Goal: Task Accomplishment & Management: Complete application form

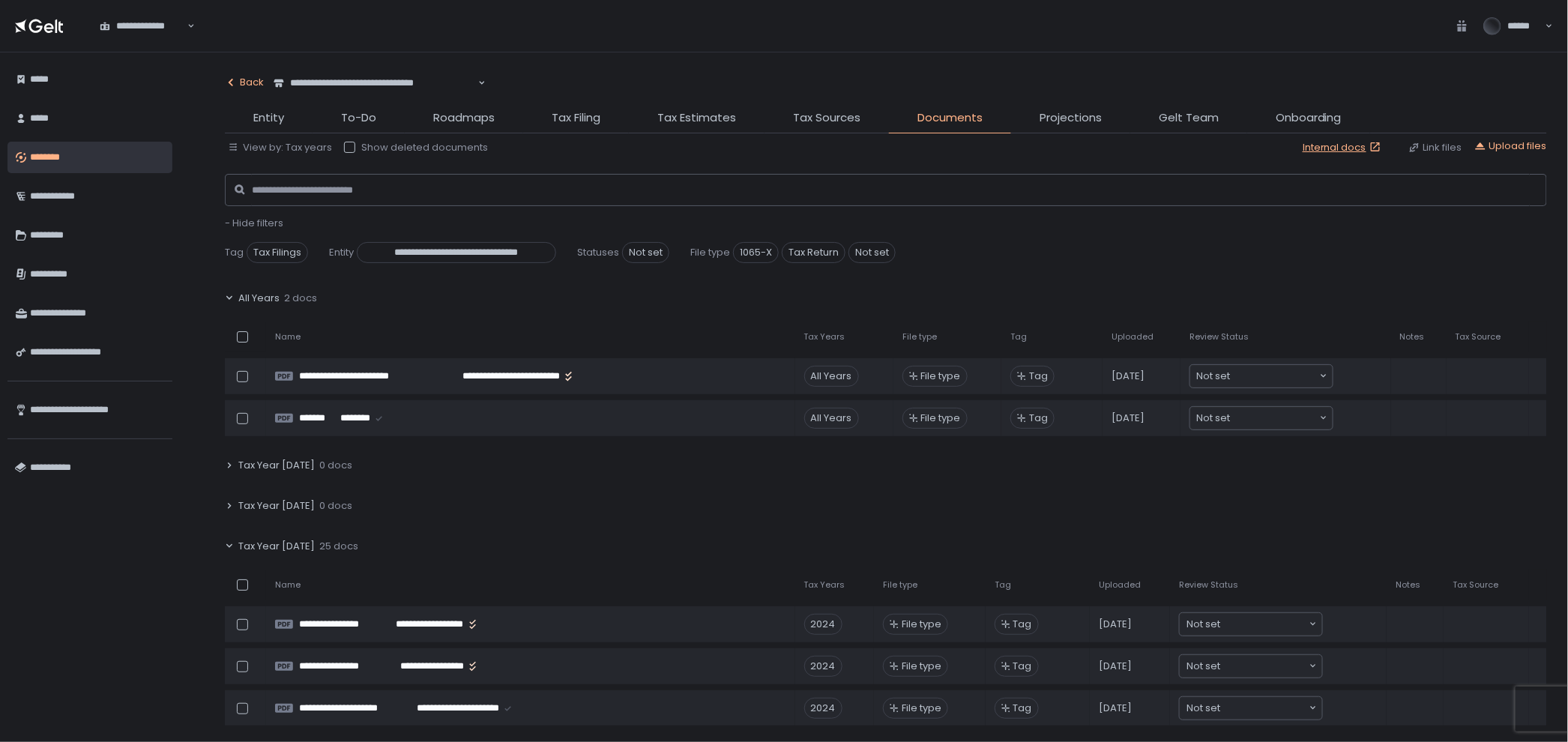
scroll to position [499, 0]
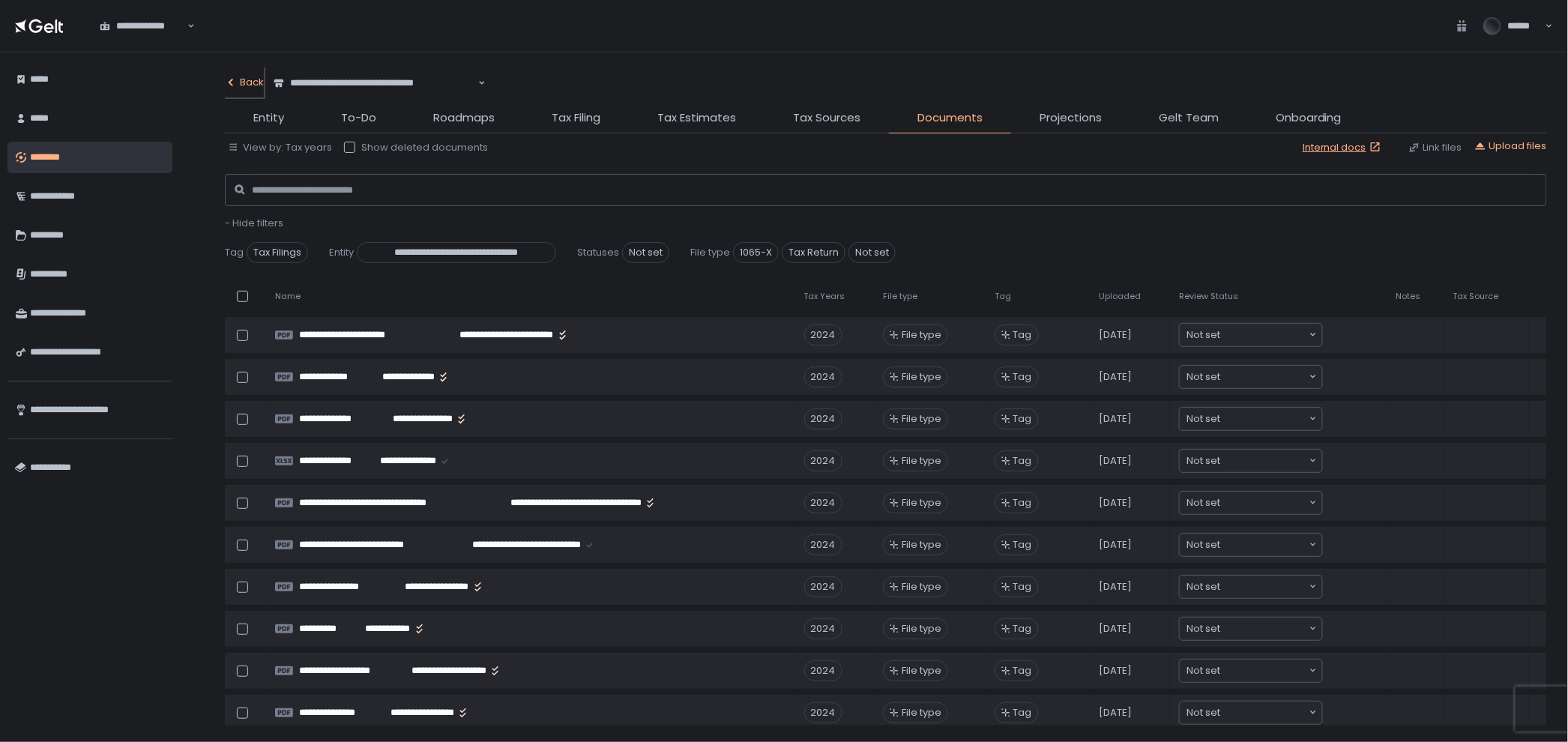
click at [256, 83] on div "Back" at bounding box center [244, 83] width 39 height 14
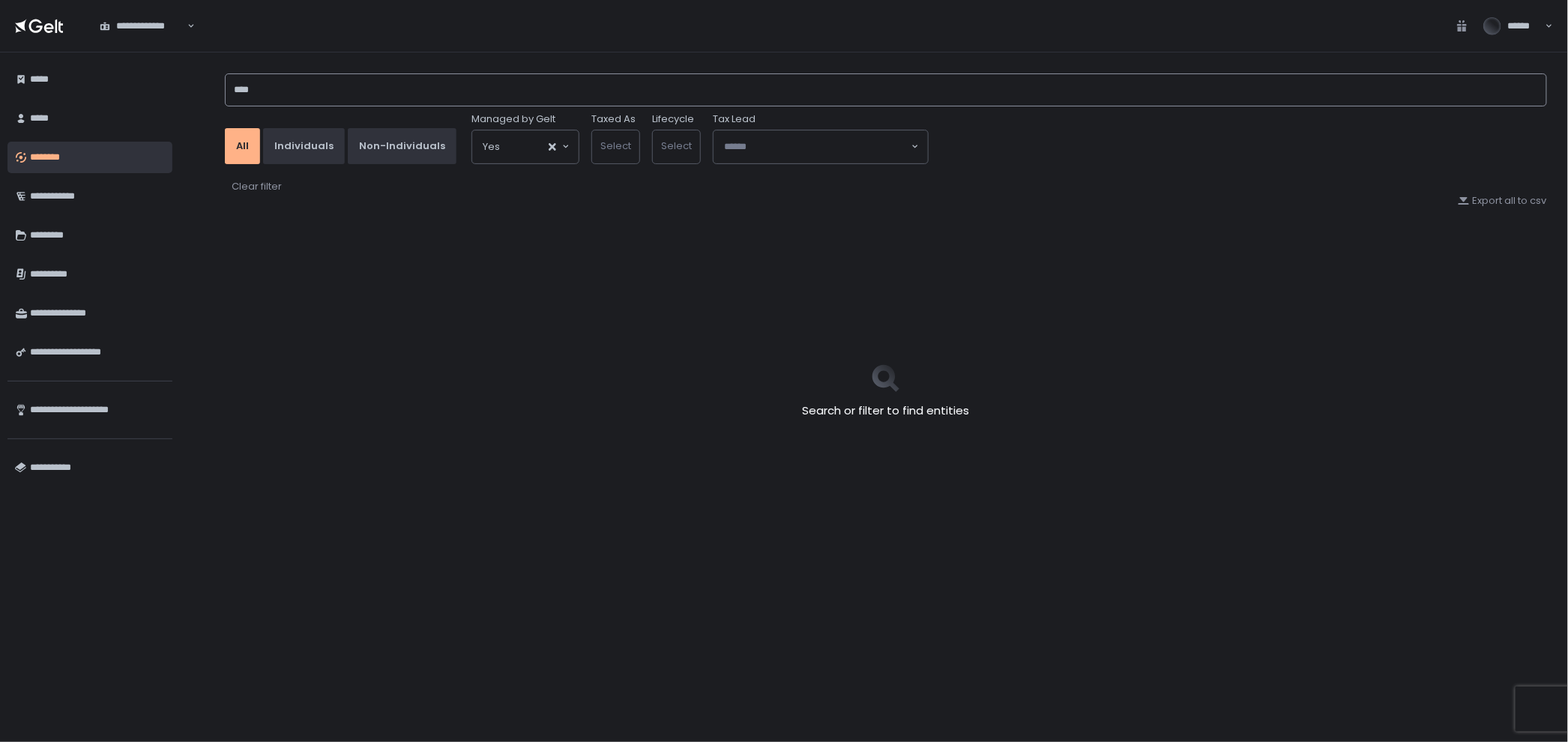
click at [326, 92] on input "****" at bounding box center [886, 90] width 1322 height 33
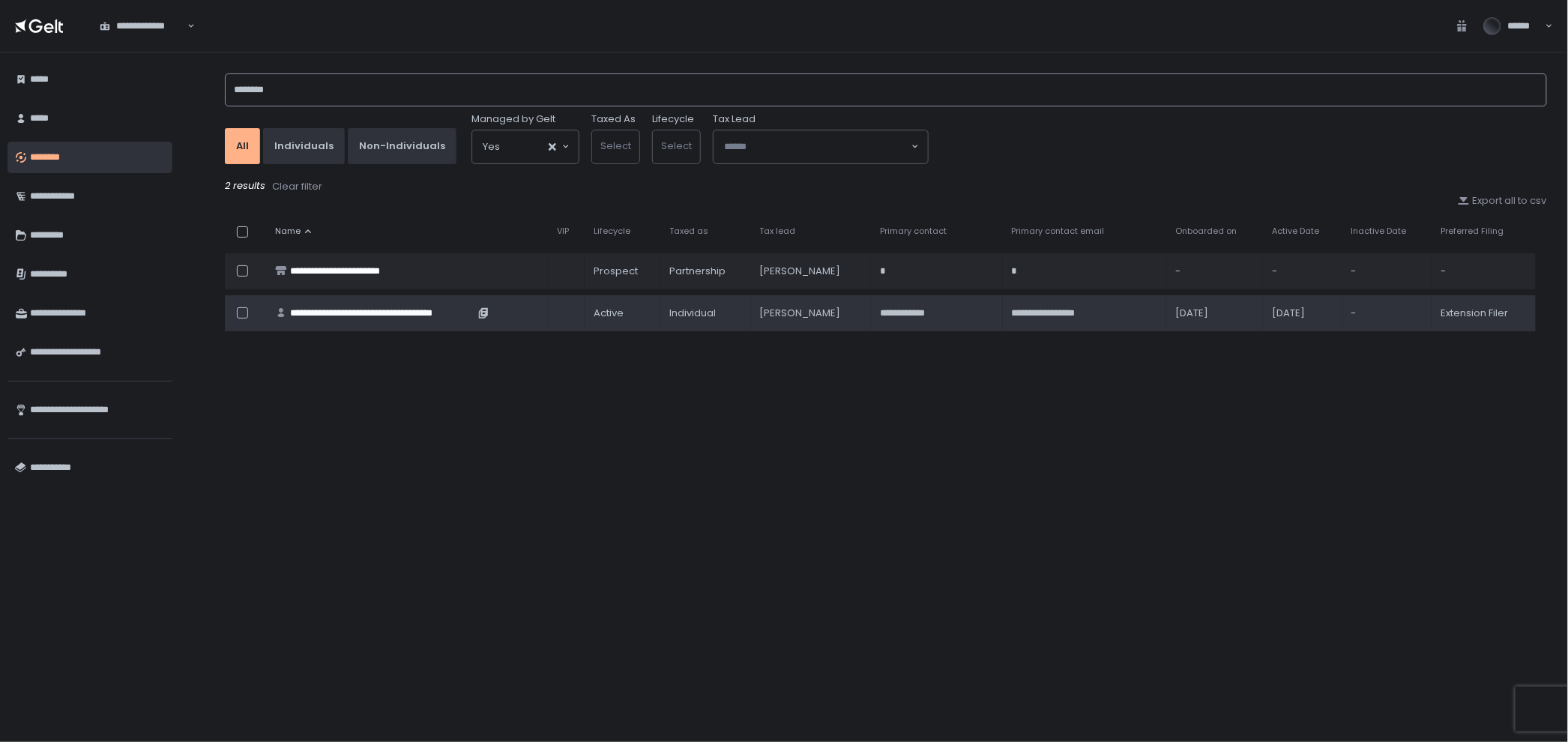
type input "********"
click at [384, 307] on div "**********" at bounding box center [382, 313] width 184 height 14
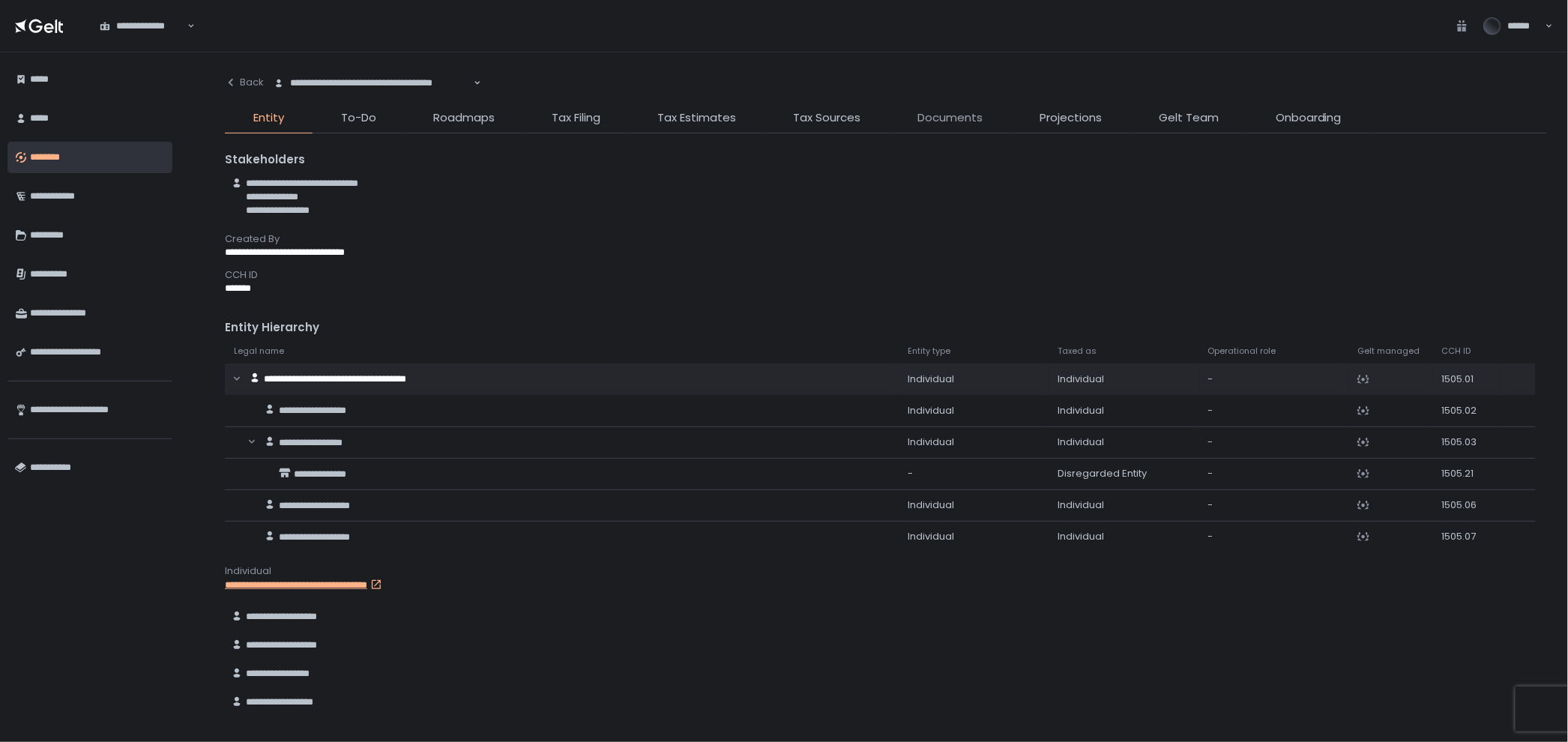
click at [927, 112] on span "Documents" at bounding box center [950, 117] width 65 height 17
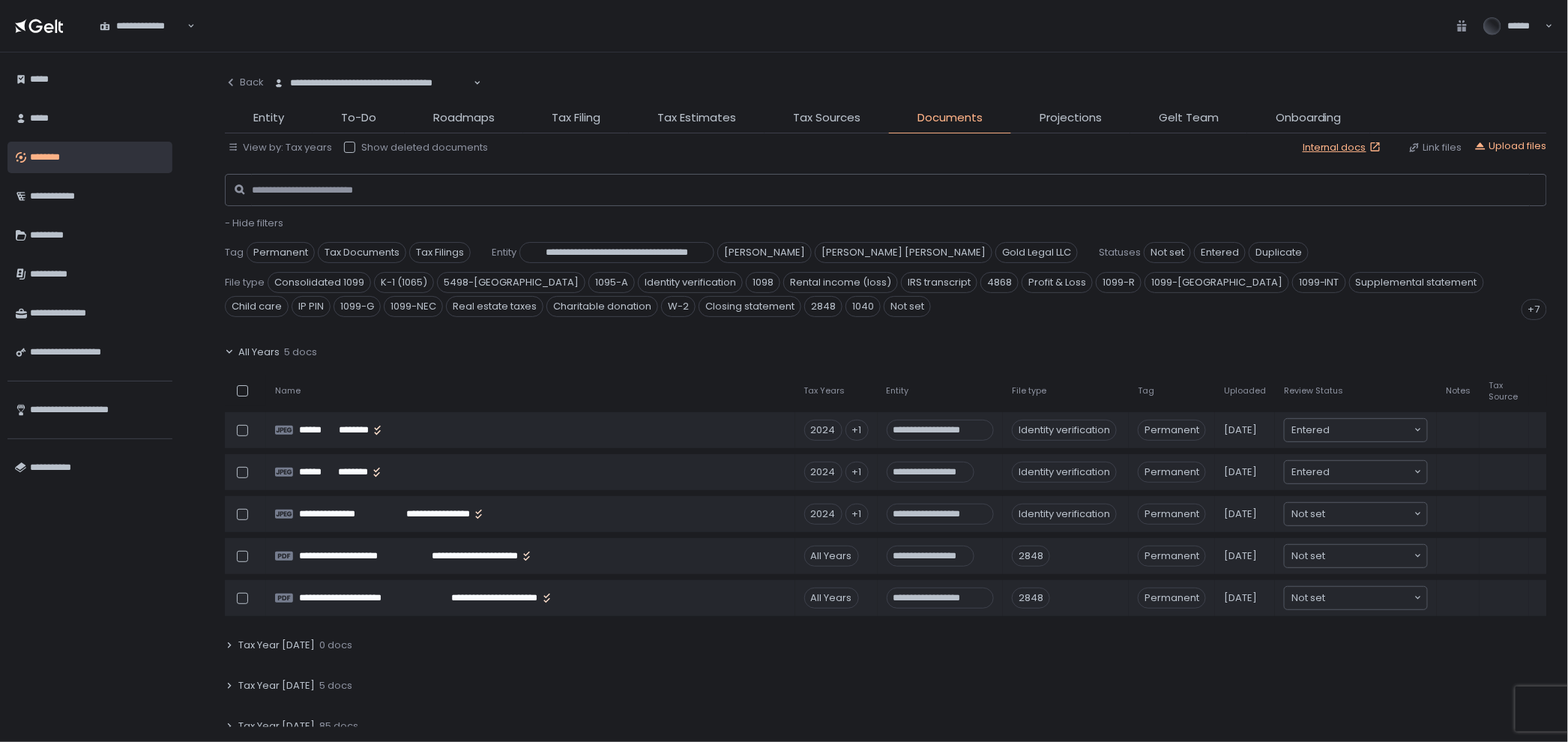
scroll to position [166, 0]
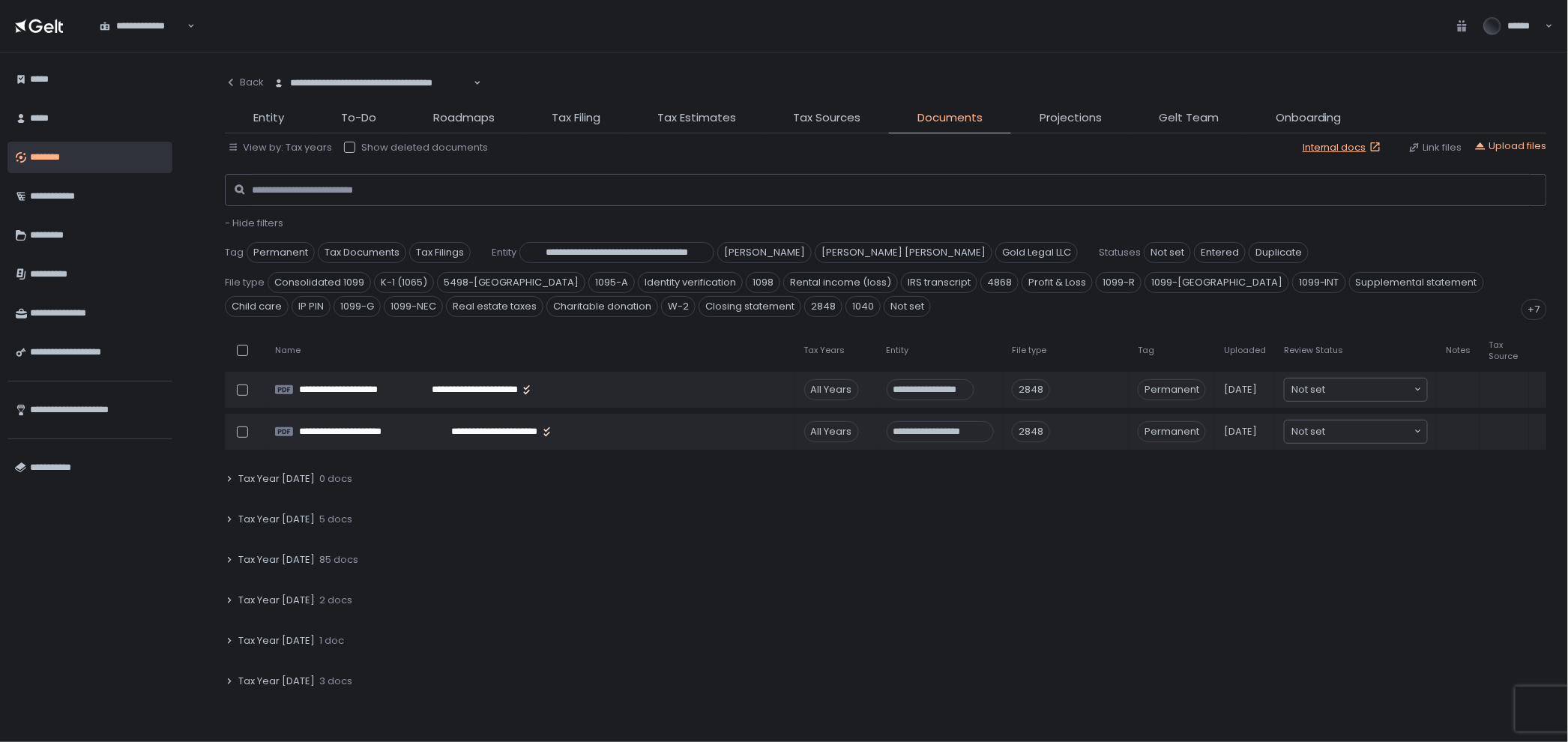
click at [356, 558] on div "Tax Year [DATE] 85 docs" at bounding box center [886, 559] width 1322 height 35
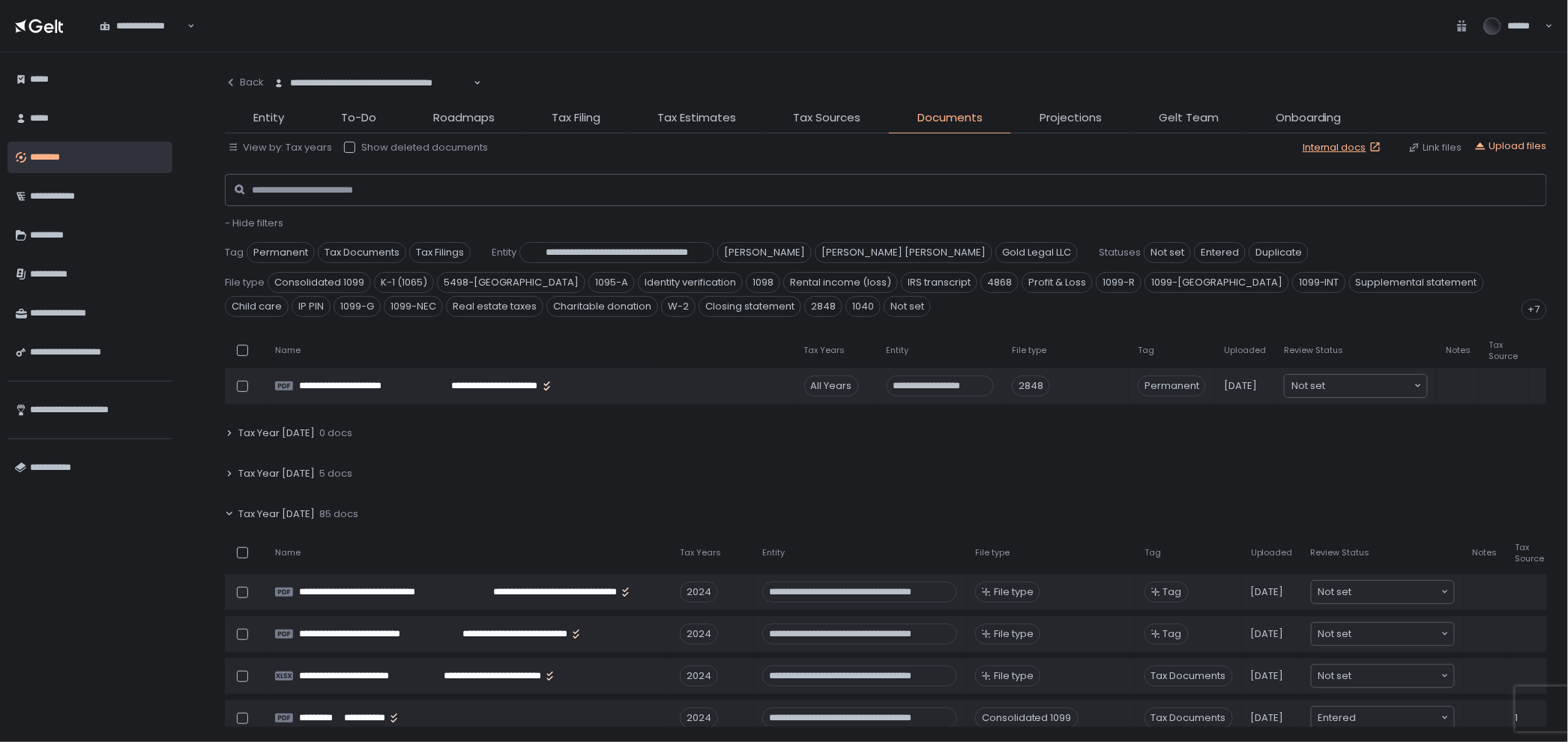
scroll to position [250, 0]
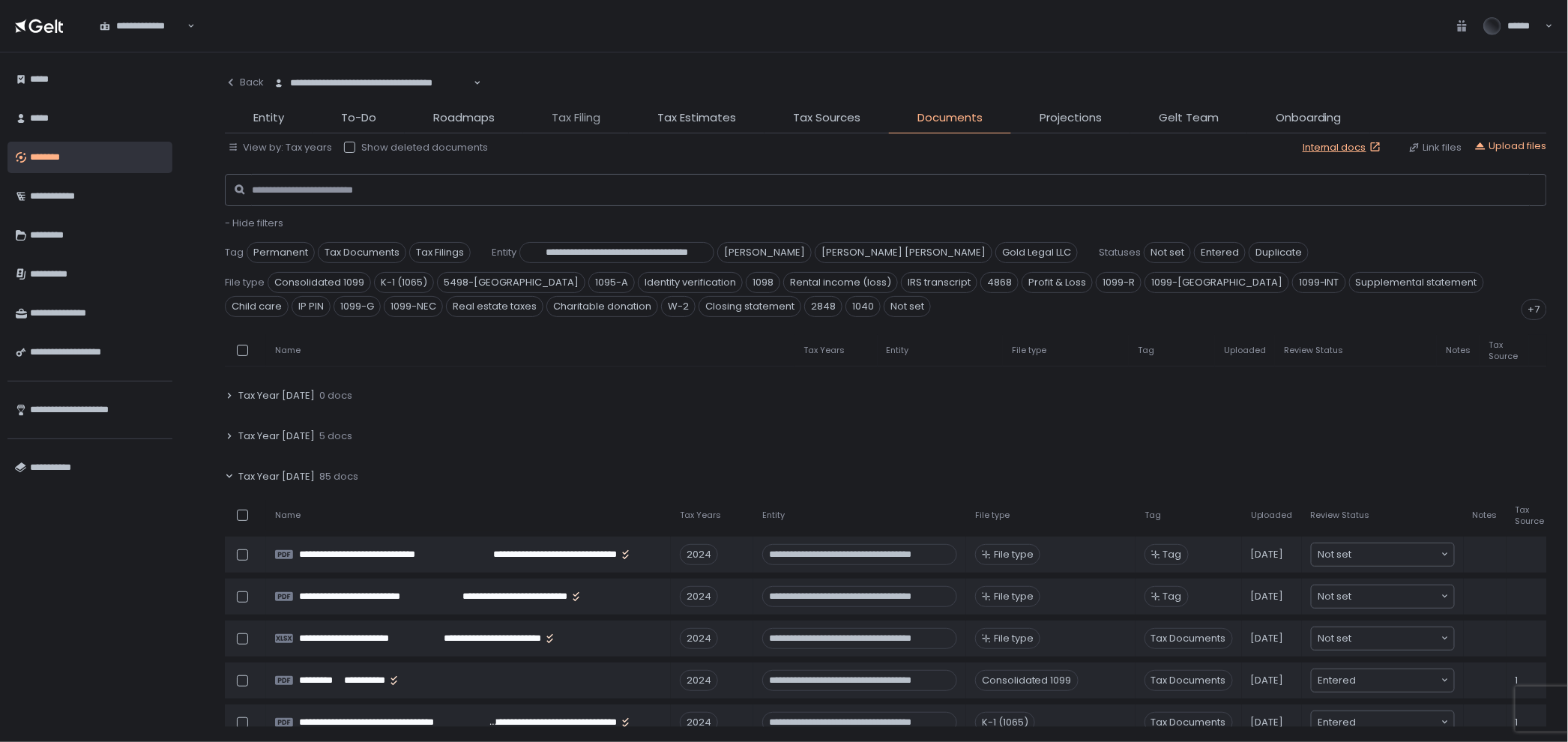
click at [574, 118] on span "Tax Filing" at bounding box center [575, 117] width 49 height 17
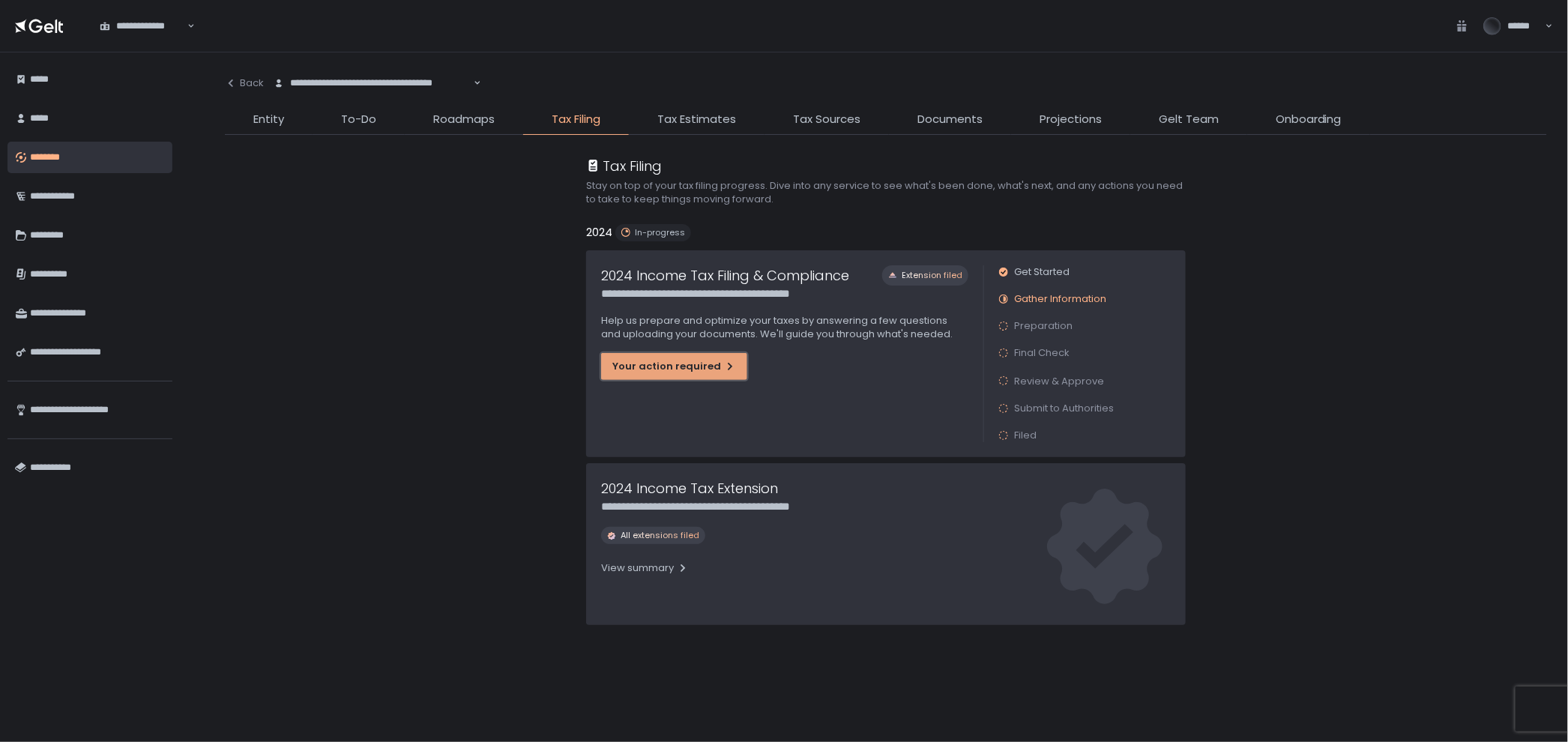
click at [687, 374] on button "Your action required" at bounding box center [674, 366] width 146 height 27
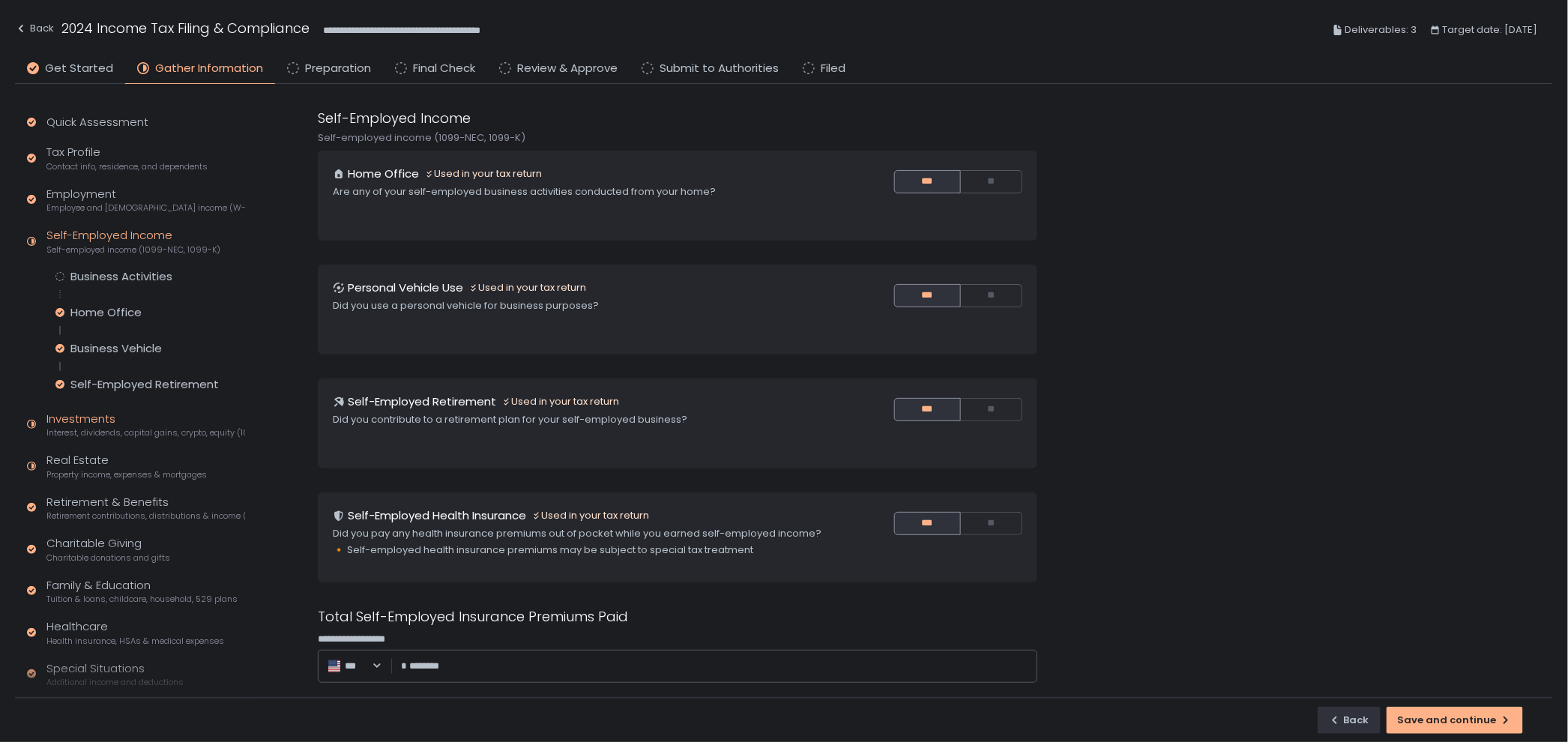
click at [125, 419] on div "Investments Interest, dividends, capital gains, crypto, equity (1099s, K-1s)" at bounding box center [146, 425] width 199 height 29
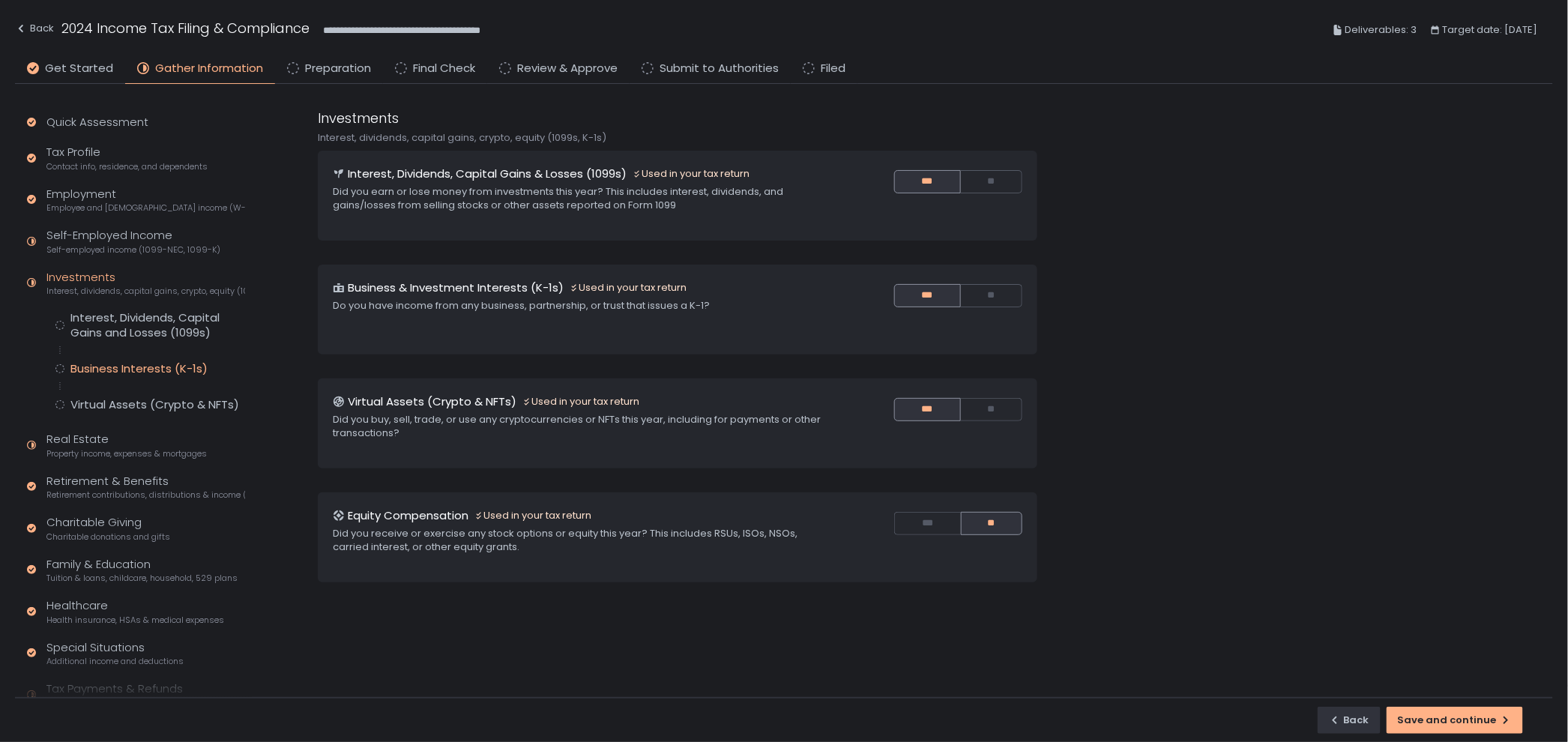
click at [161, 373] on div "Business Interests (K-1s)" at bounding box center [139, 368] width 137 height 15
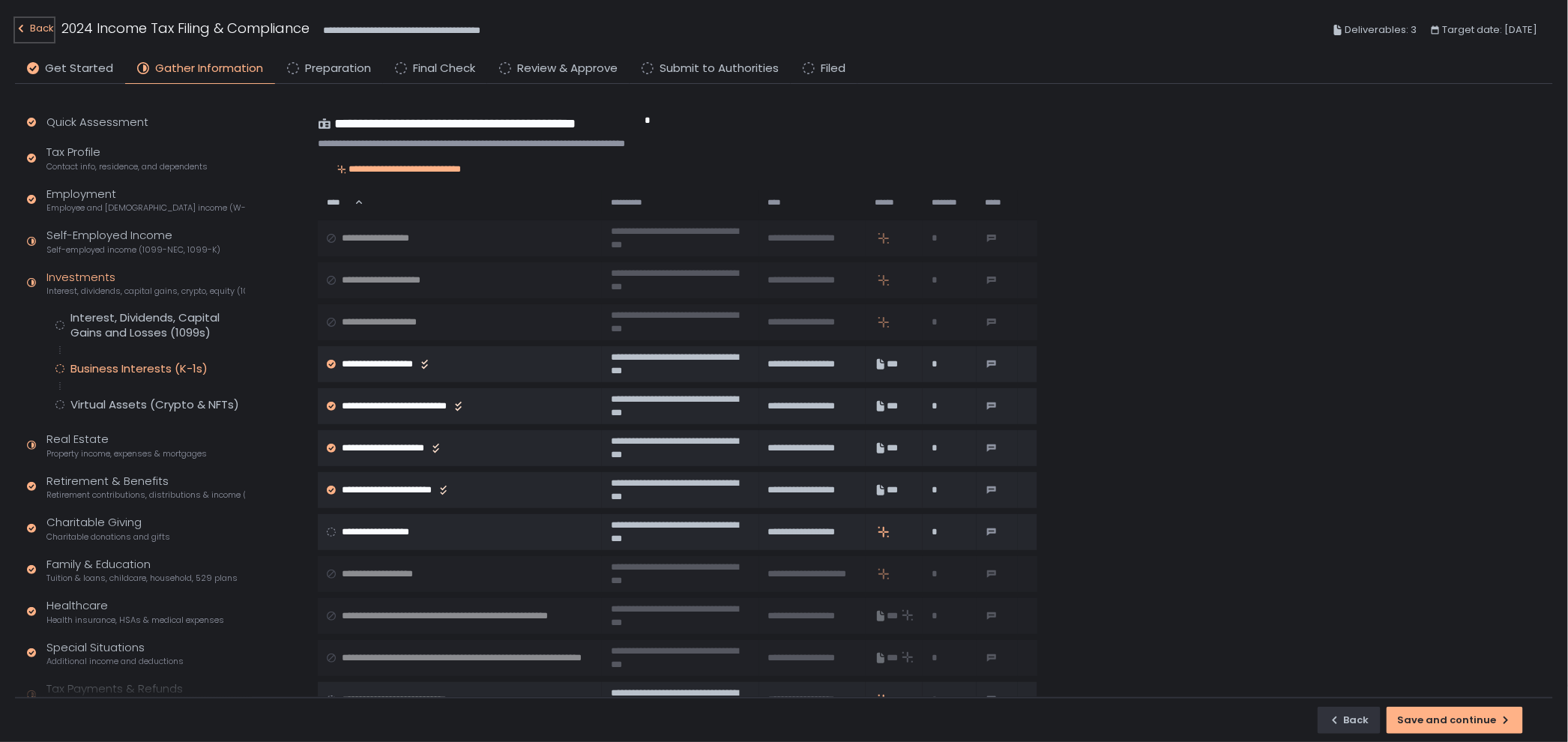
click at [31, 26] on div "Back" at bounding box center [35, 29] width 39 height 18
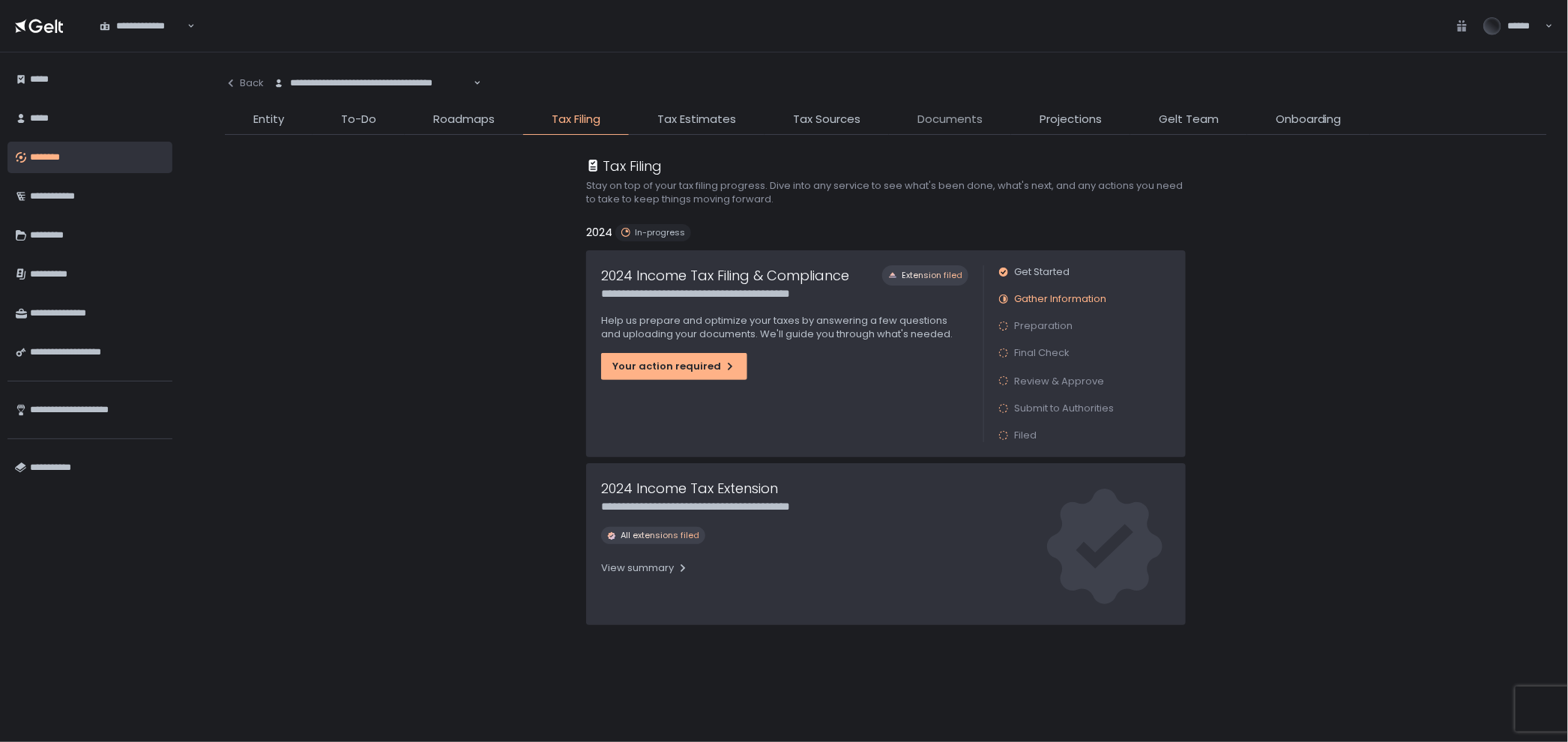
click at [939, 112] on span "Documents" at bounding box center [950, 119] width 65 height 17
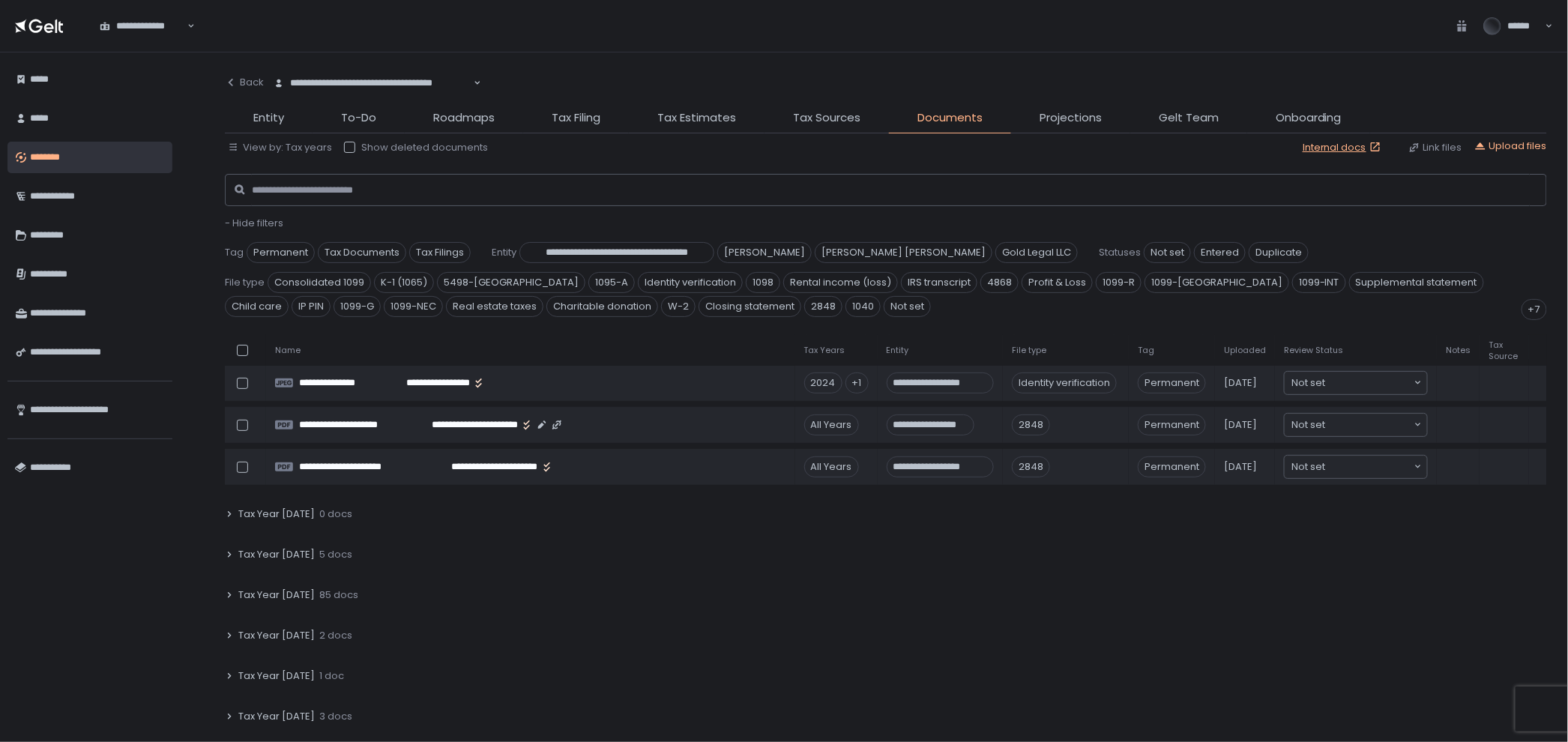
scroll to position [166, 0]
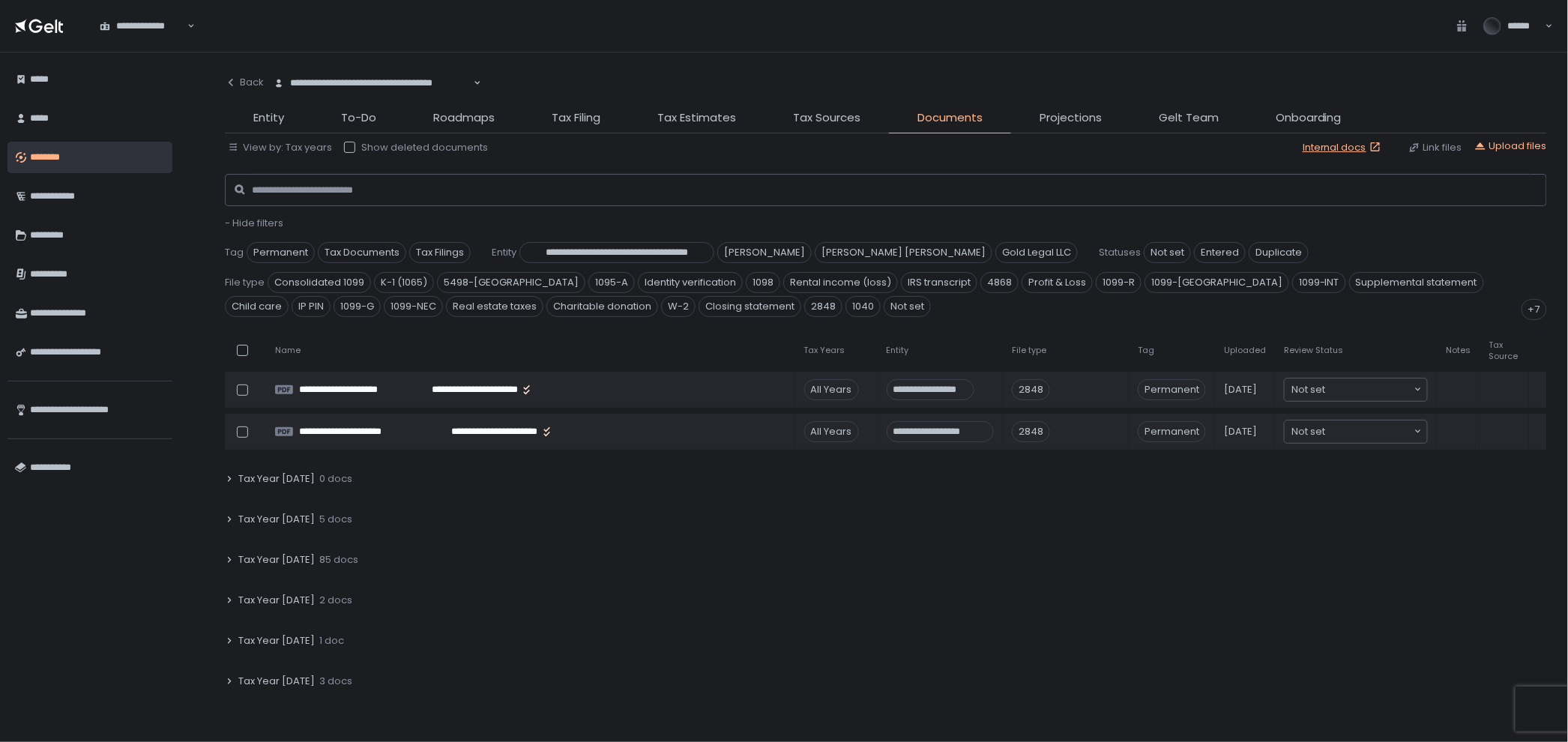
click at [401, 553] on div "Tax Year [DATE] 85 docs" at bounding box center [886, 559] width 1322 height 35
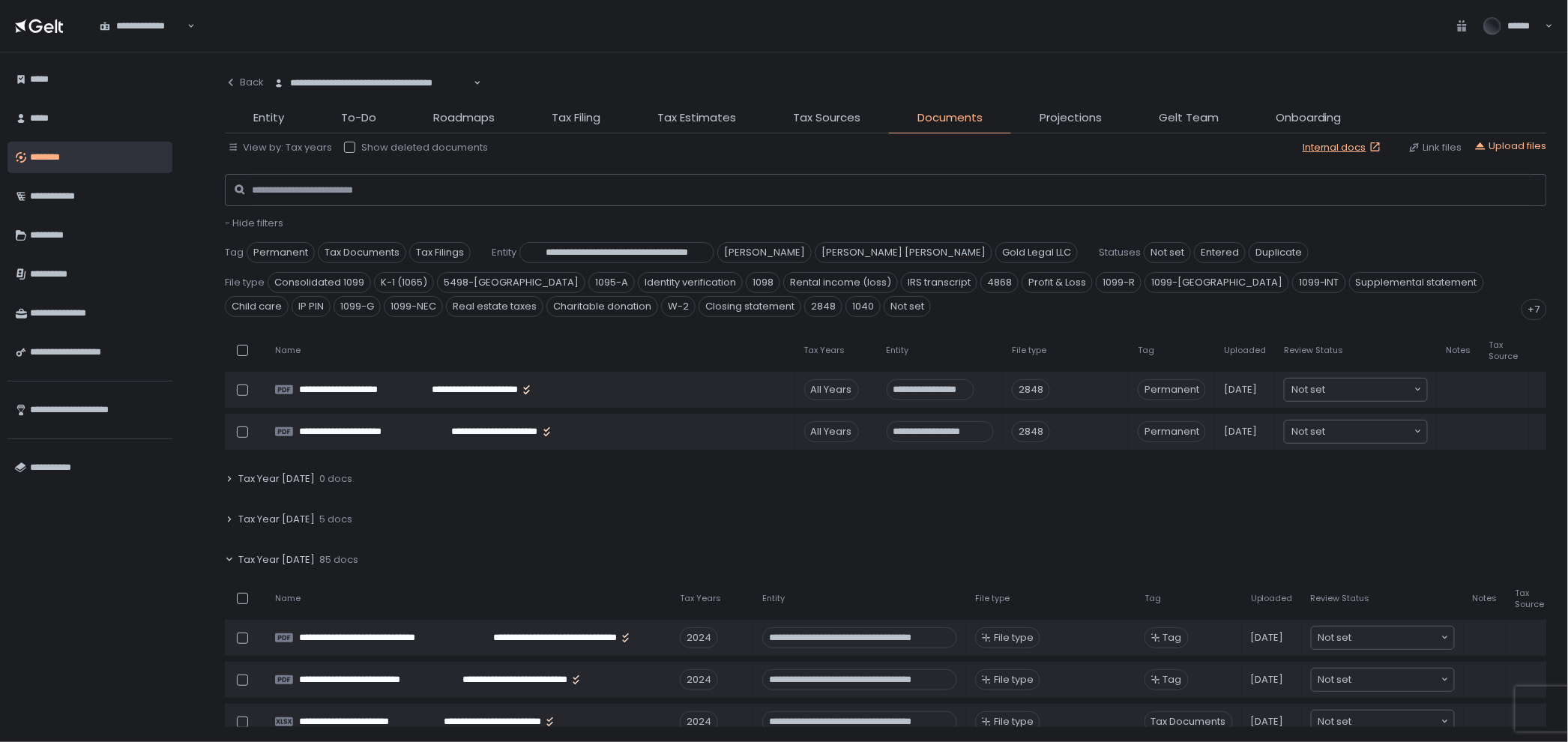
click at [401, 553] on div "Tax Year [DATE] 85 docs" at bounding box center [886, 559] width 1322 height 35
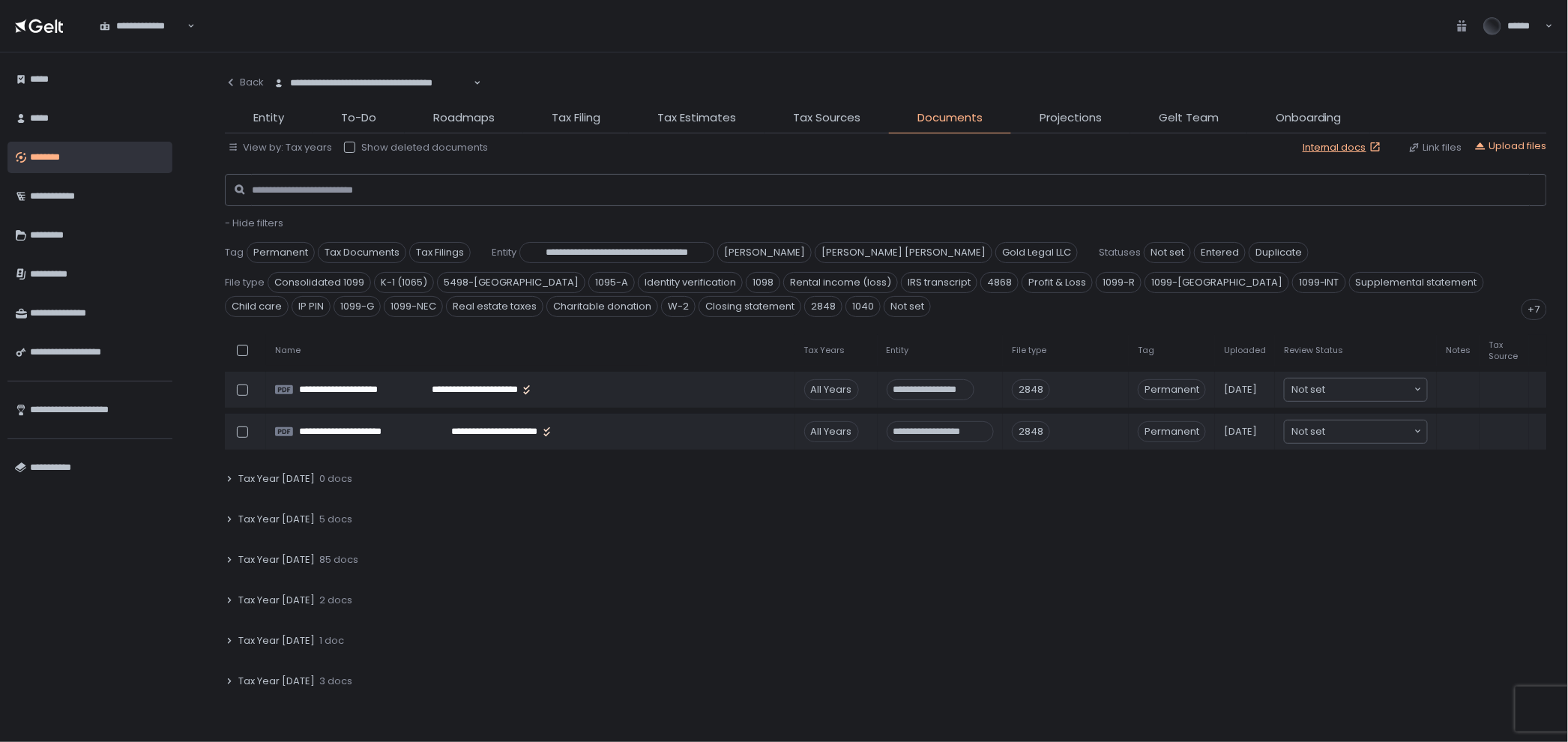
click at [372, 601] on div "Tax Year [DATE] 2 docs" at bounding box center [886, 600] width 1322 height 35
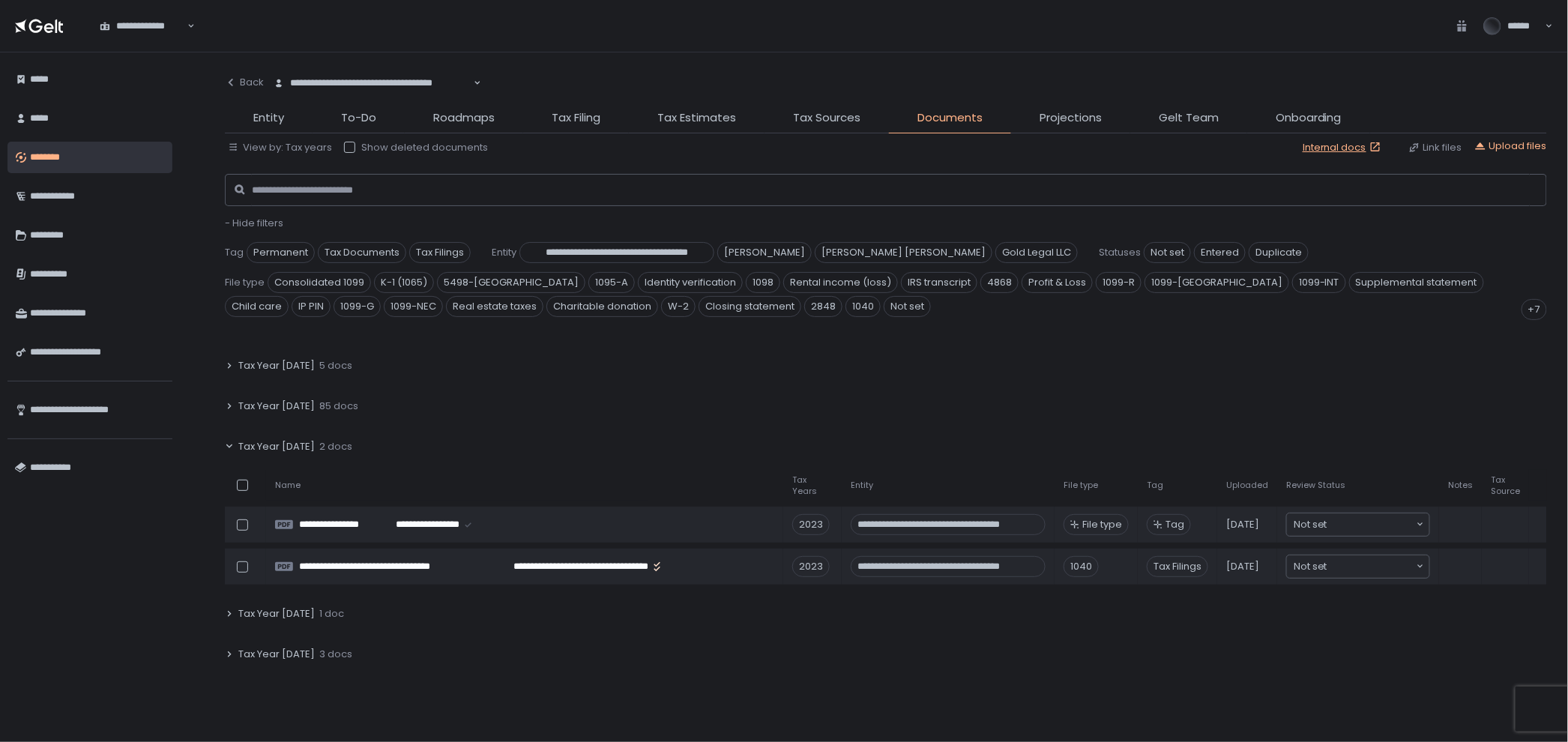
scroll to position [332, 0]
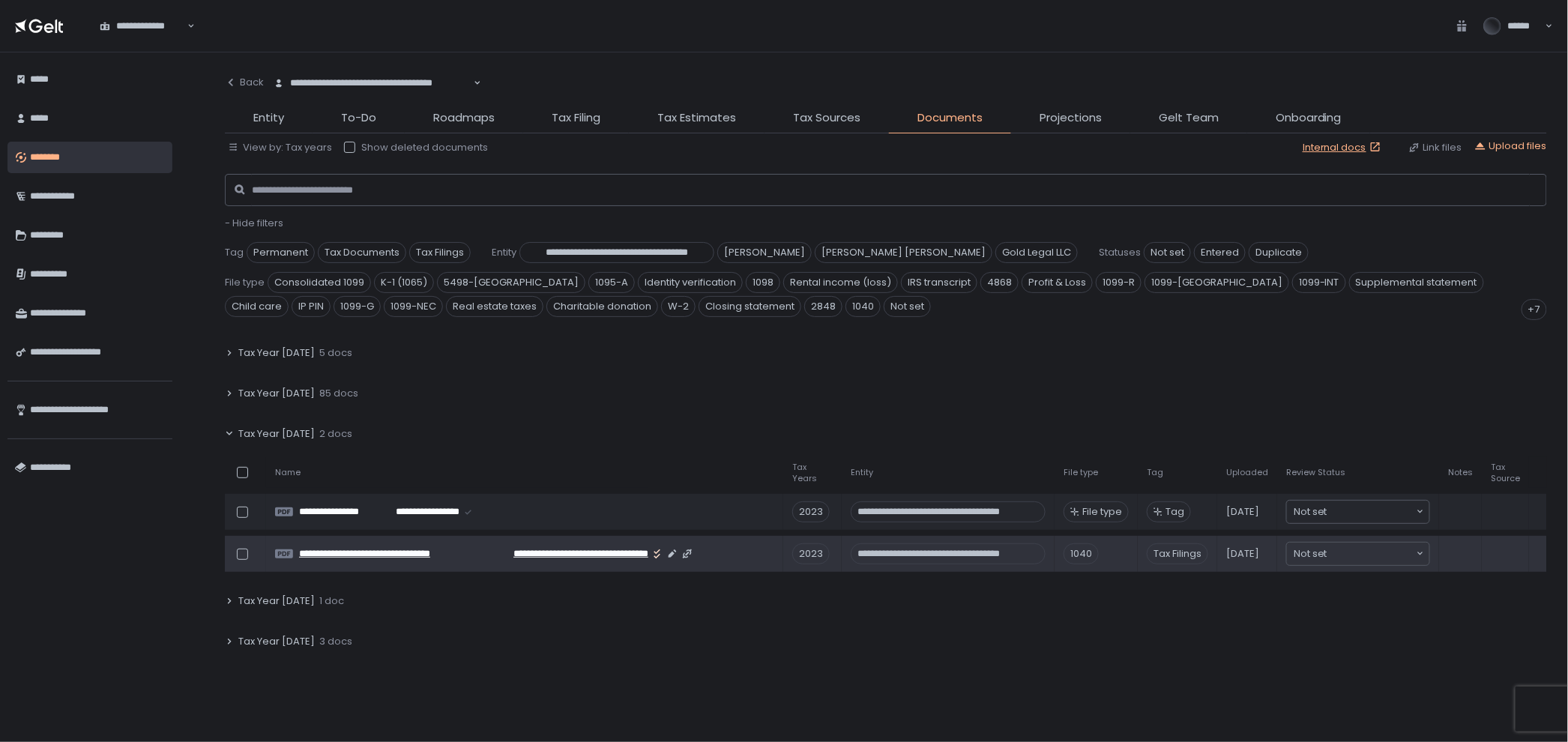
click at [405, 555] on span "**********" at bounding box center [389, 553] width 179 height 14
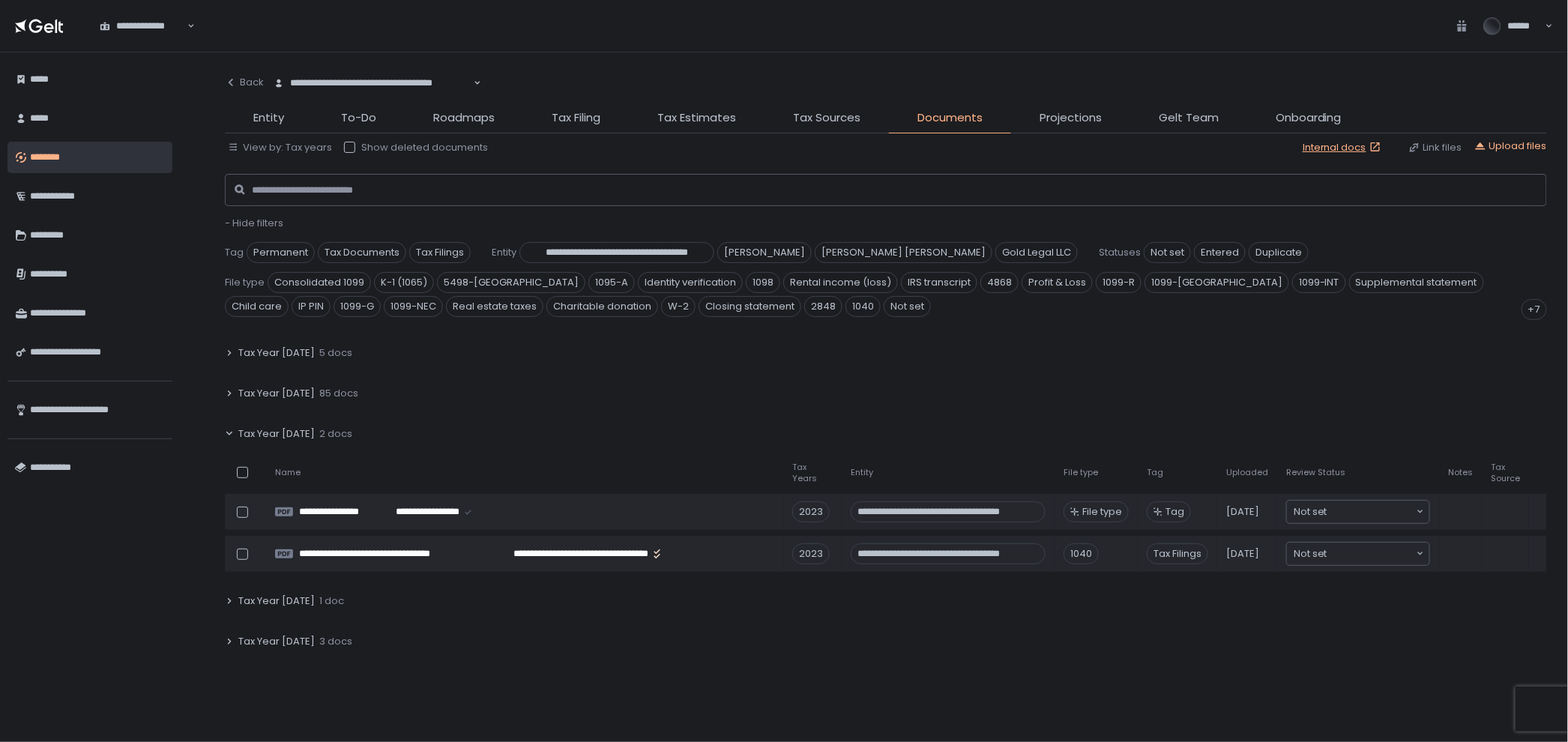
click at [412, 392] on div "Tax Year [DATE] 85 docs" at bounding box center [886, 393] width 1322 height 35
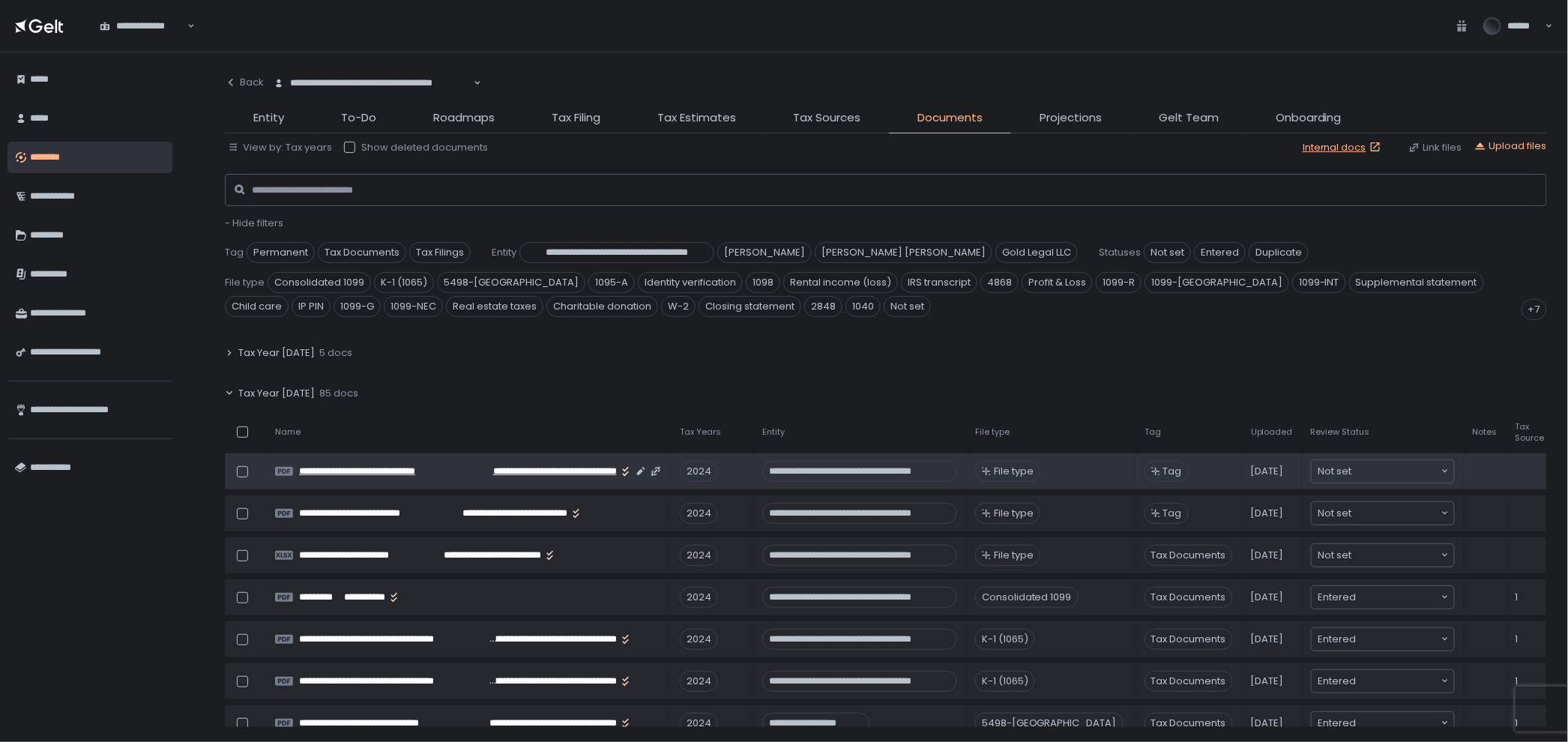
click at [583, 465] on span "**********" at bounding box center [547, 471] width 138 height 14
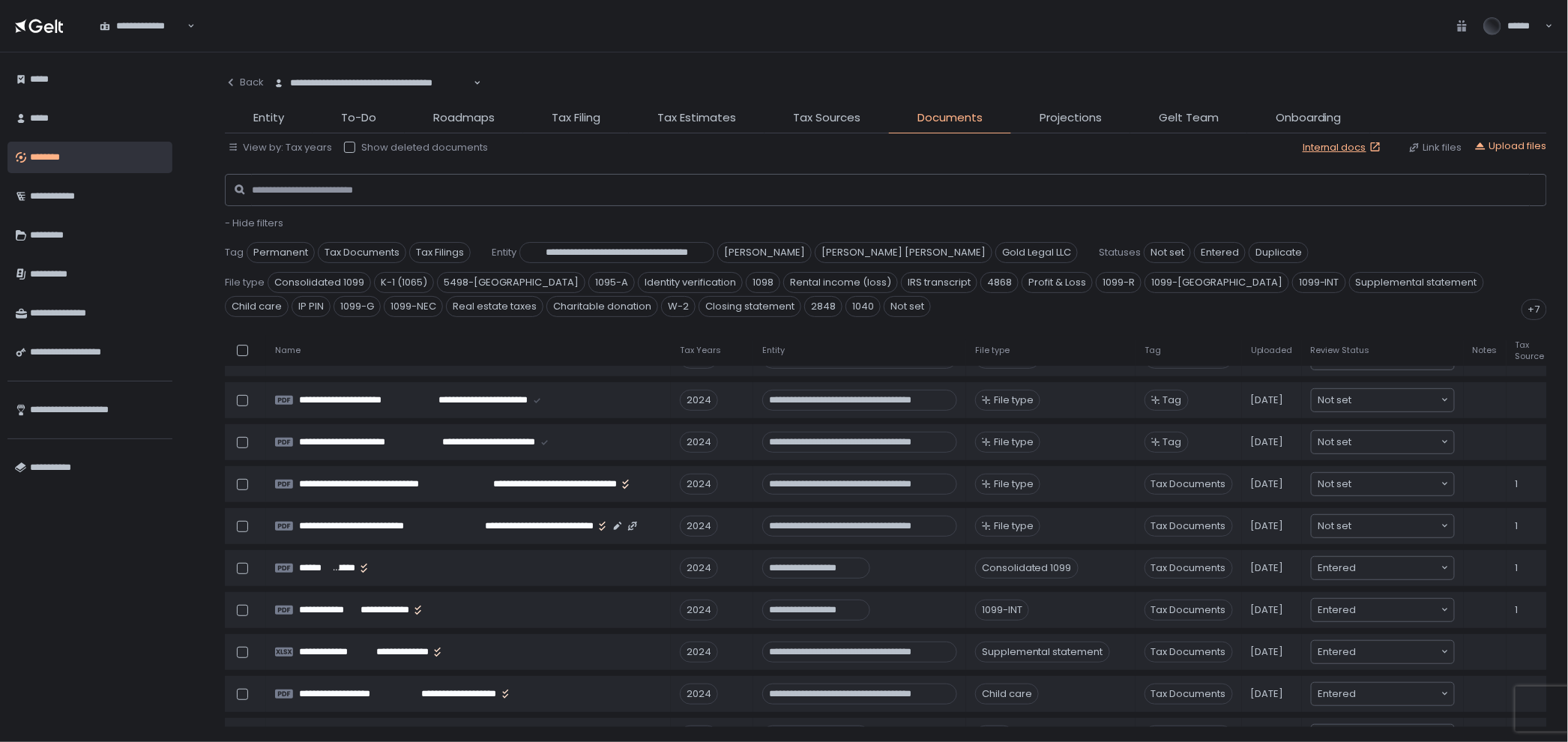
scroll to position [2414, 0]
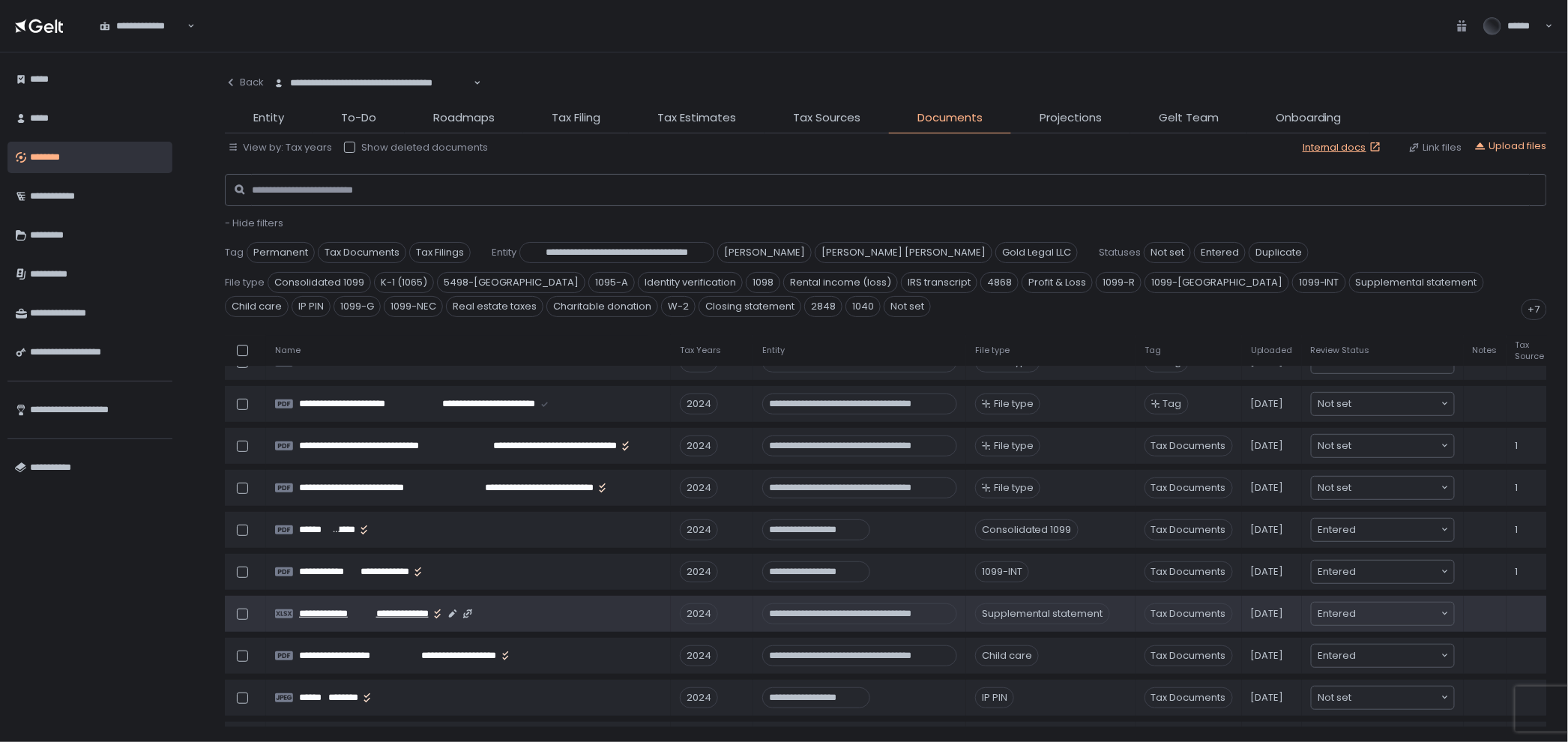
click at [403, 607] on span "**********" at bounding box center [399, 613] width 58 height 14
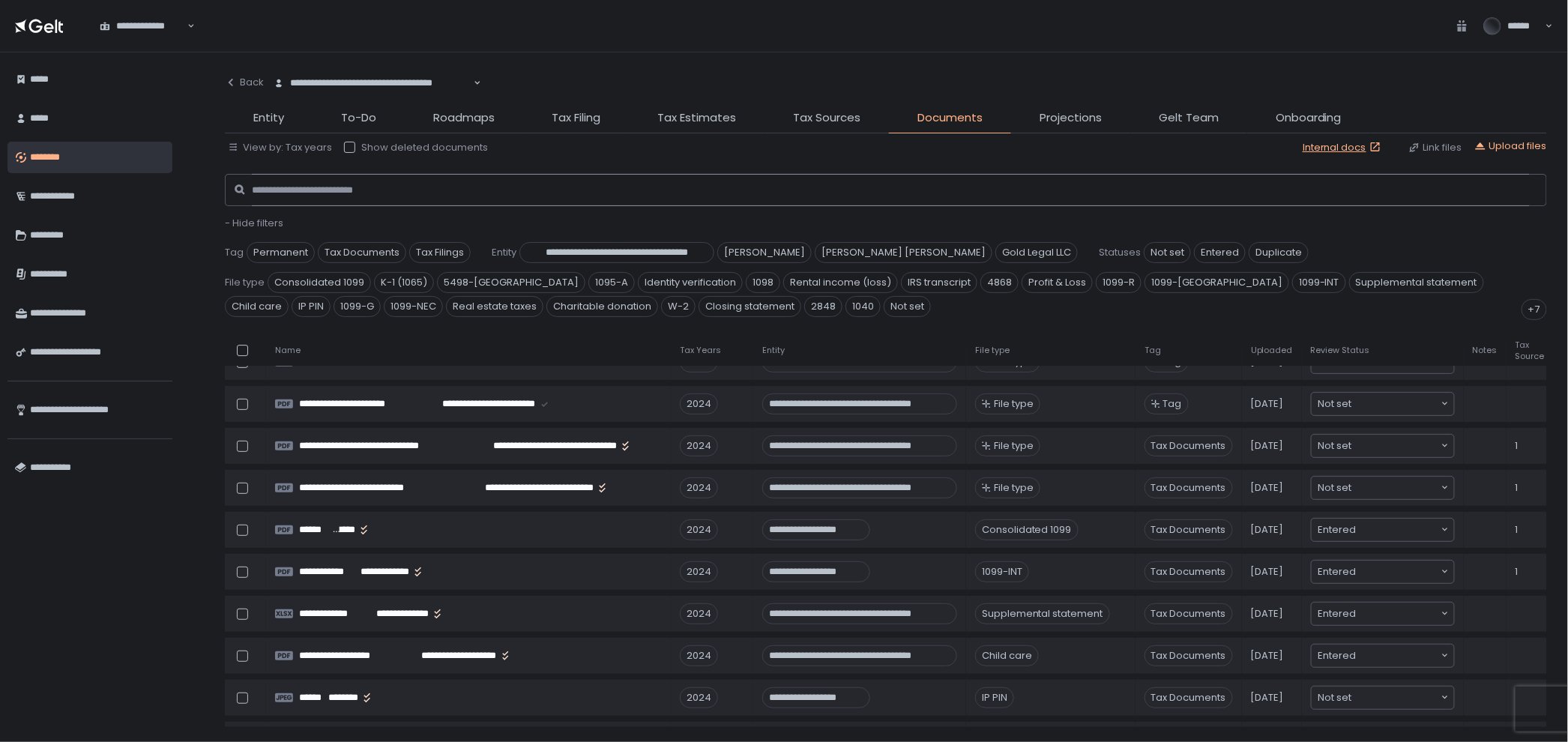
click at [456, 192] on input at bounding box center [890, 190] width 1278 height 33
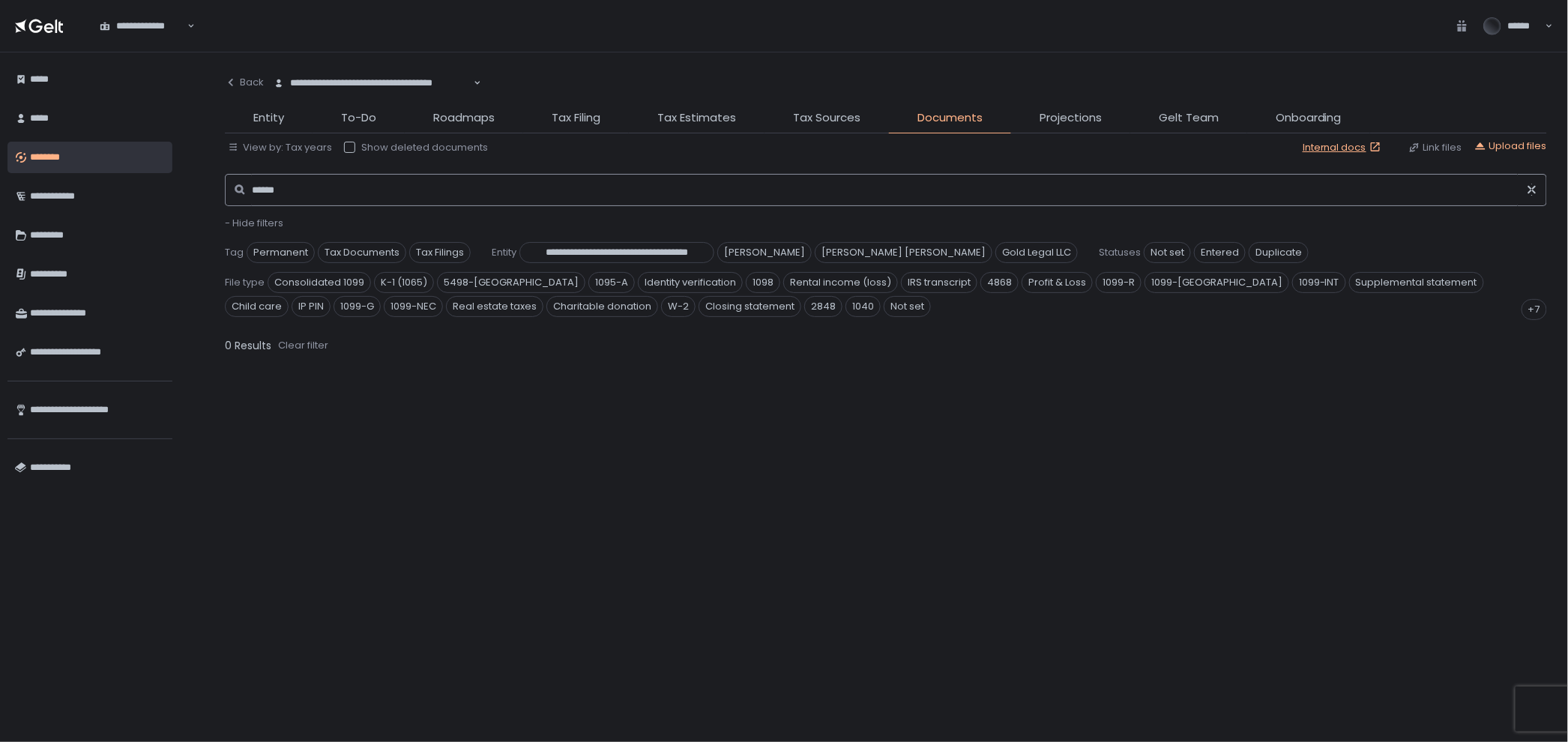
scroll to position [440, 0]
type input "*"
click at [555, 120] on span "Tax Filing" at bounding box center [575, 117] width 49 height 17
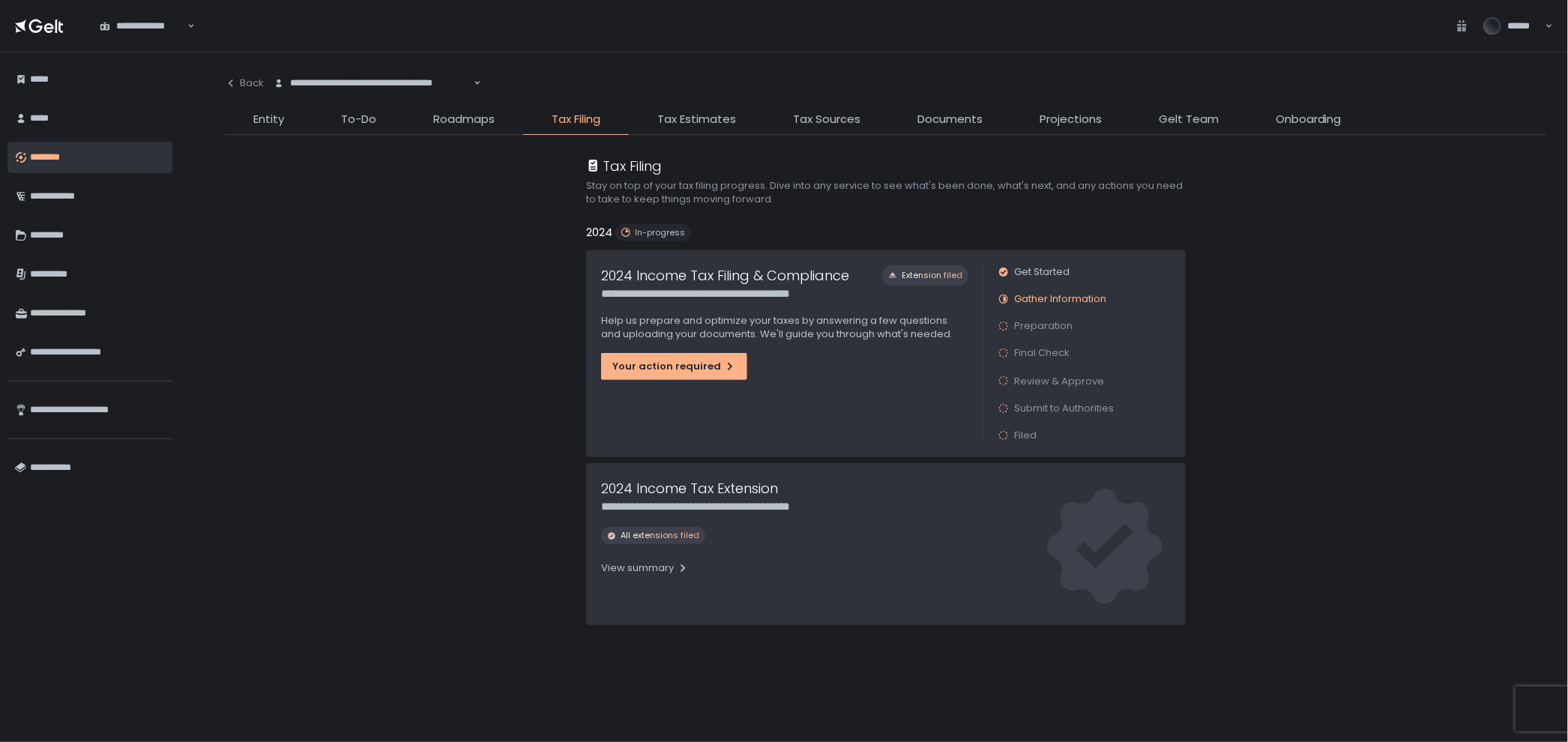
click at [642, 280] on h1 "2024 Income Tax Filing & Compliance" at bounding box center [725, 275] width 248 height 20
click at [674, 366] on div "Your action required" at bounding box center [674, 366] width 123 height 14
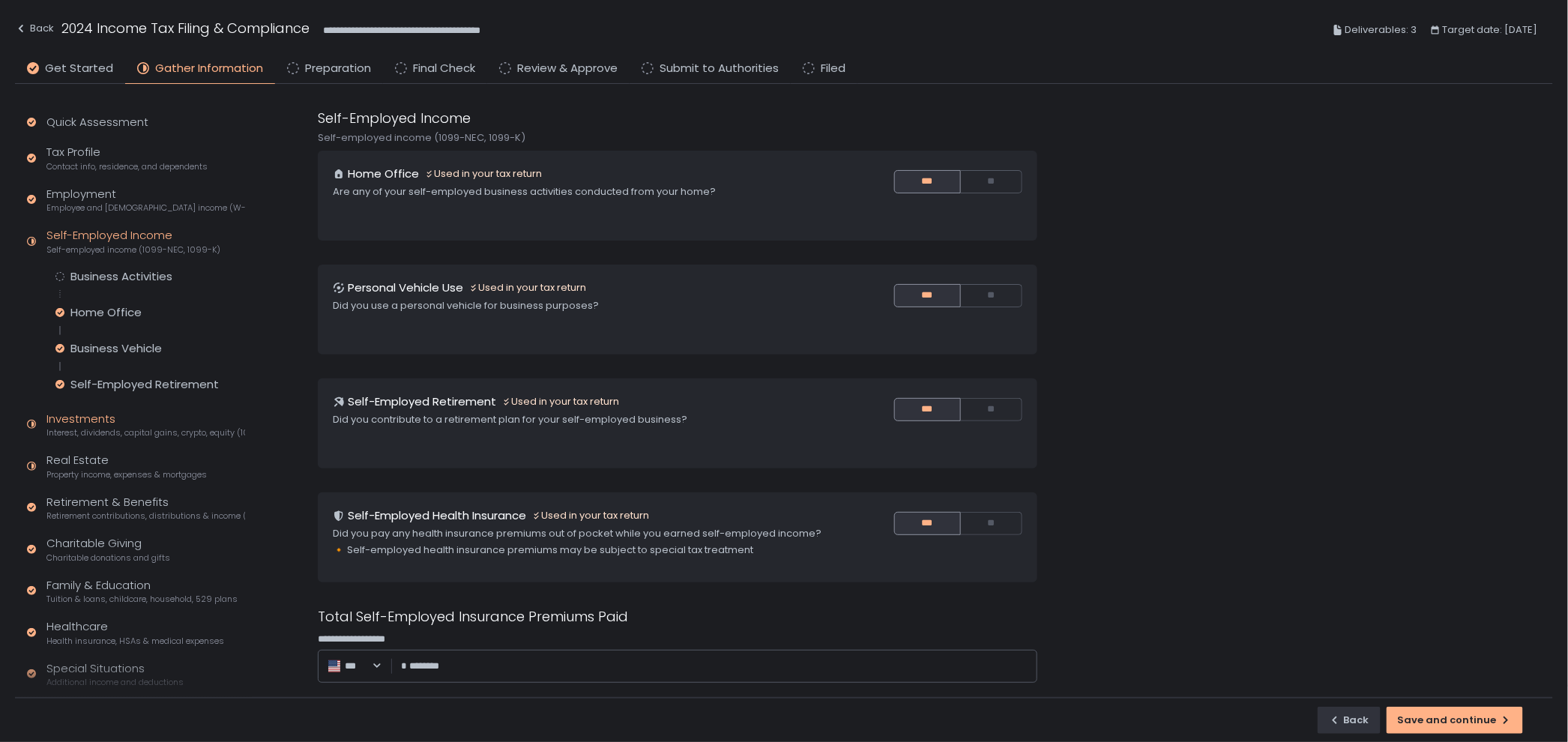
click at [105, 421] on div "Investments Interest, dividends, capital gains, crypto, equity (1099s, K-1s)" at bounding box center [146, 425] width 199 height 29
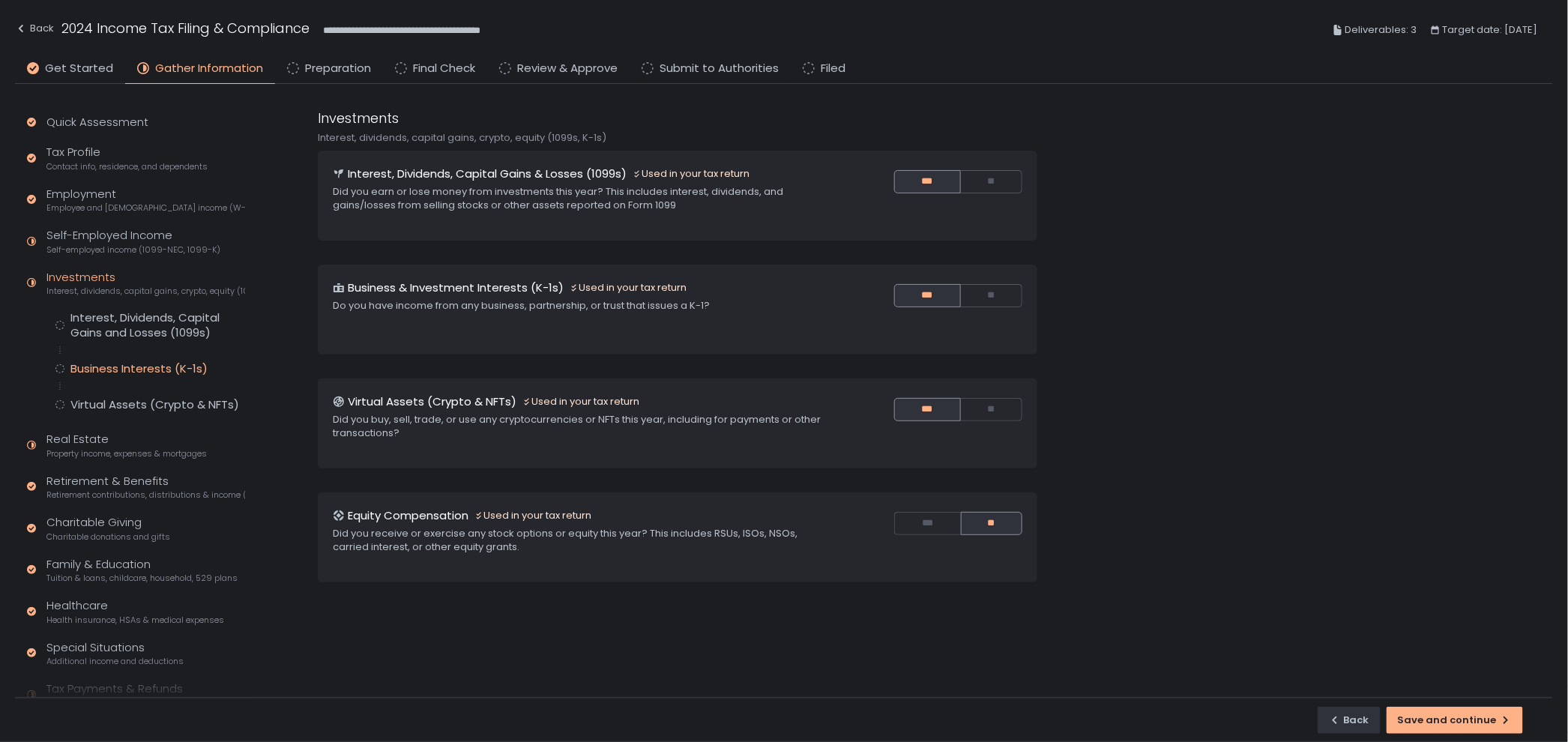
click at [171, 363] on div "Business Interests (K-1s)" at bounding box center [139, 368] width 137 height 15
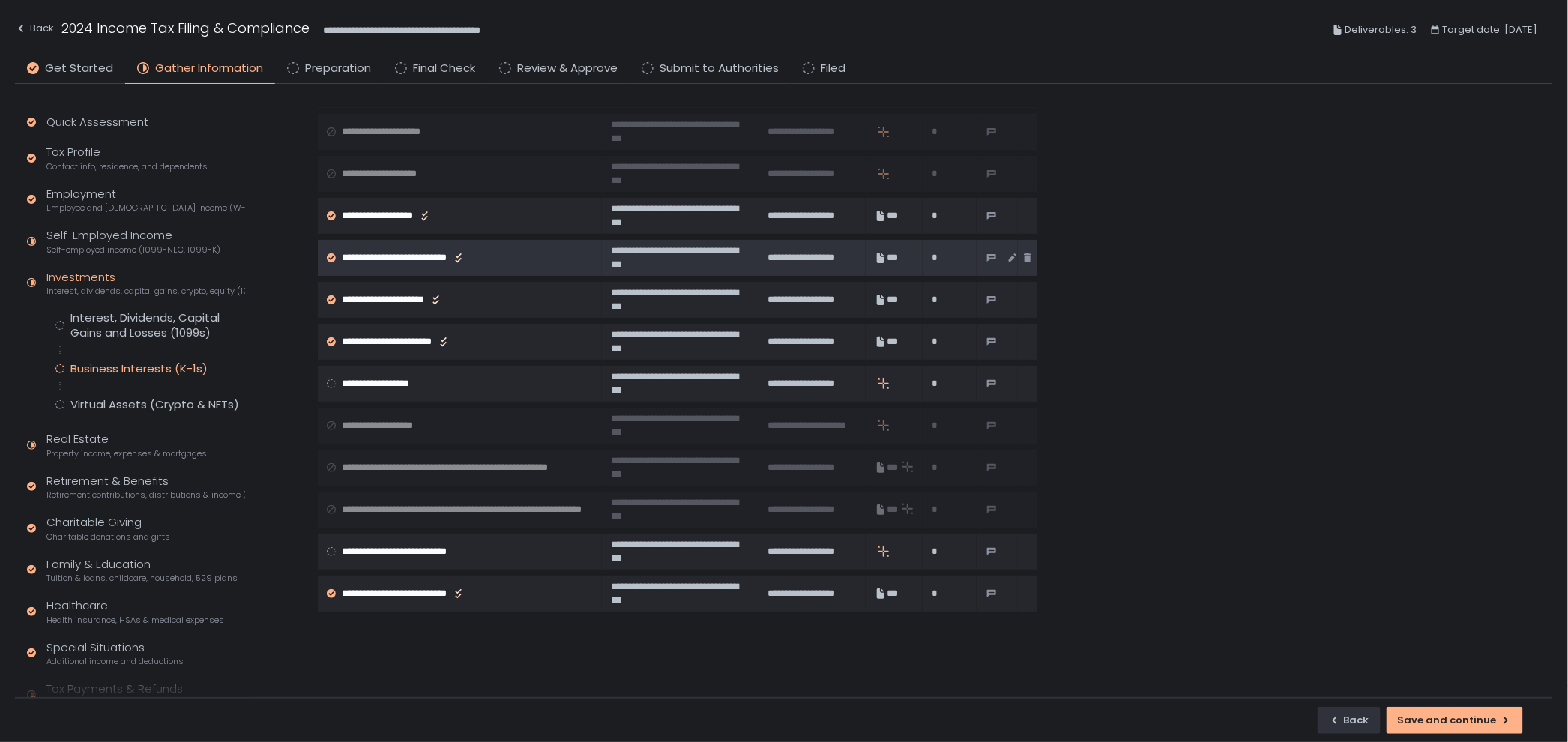
scroll to position [166, 0]
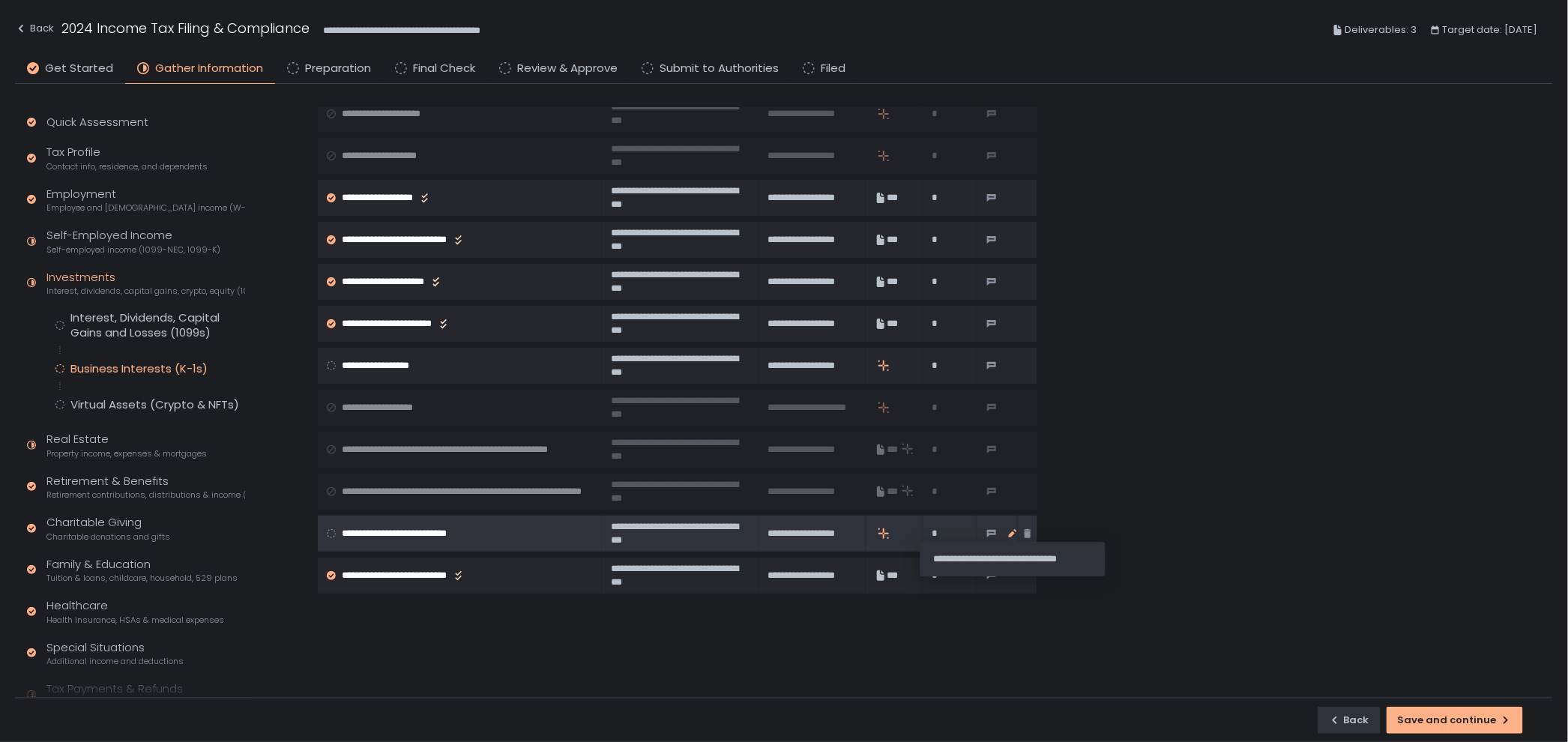
click at [1008, 532] on icon "button" at bounding box center [1012, 533] width 8 height 8
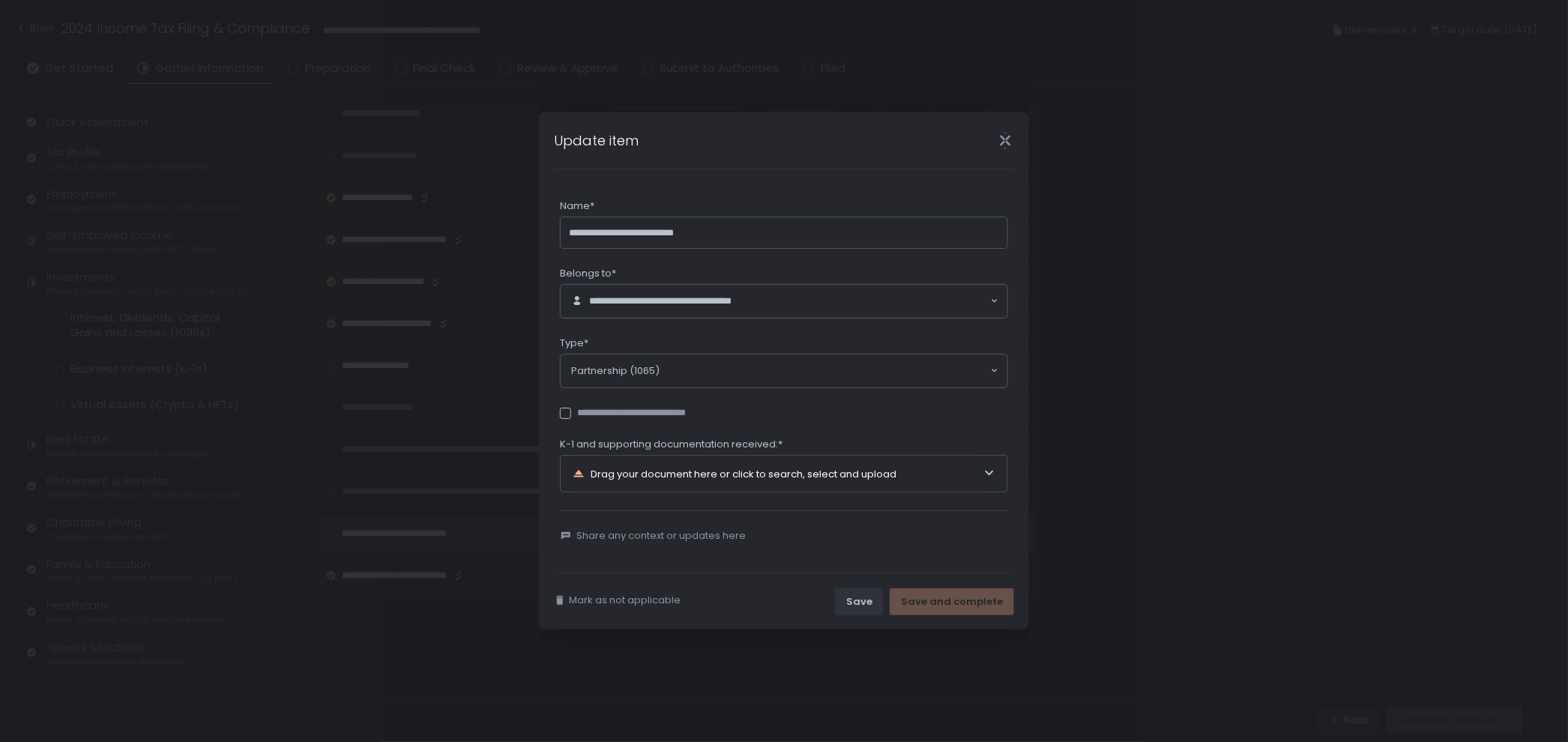
click at [842, 477] on div "Drag your document here or click to search, select and upload" at bounding box center [778, 474] width 411 height 36
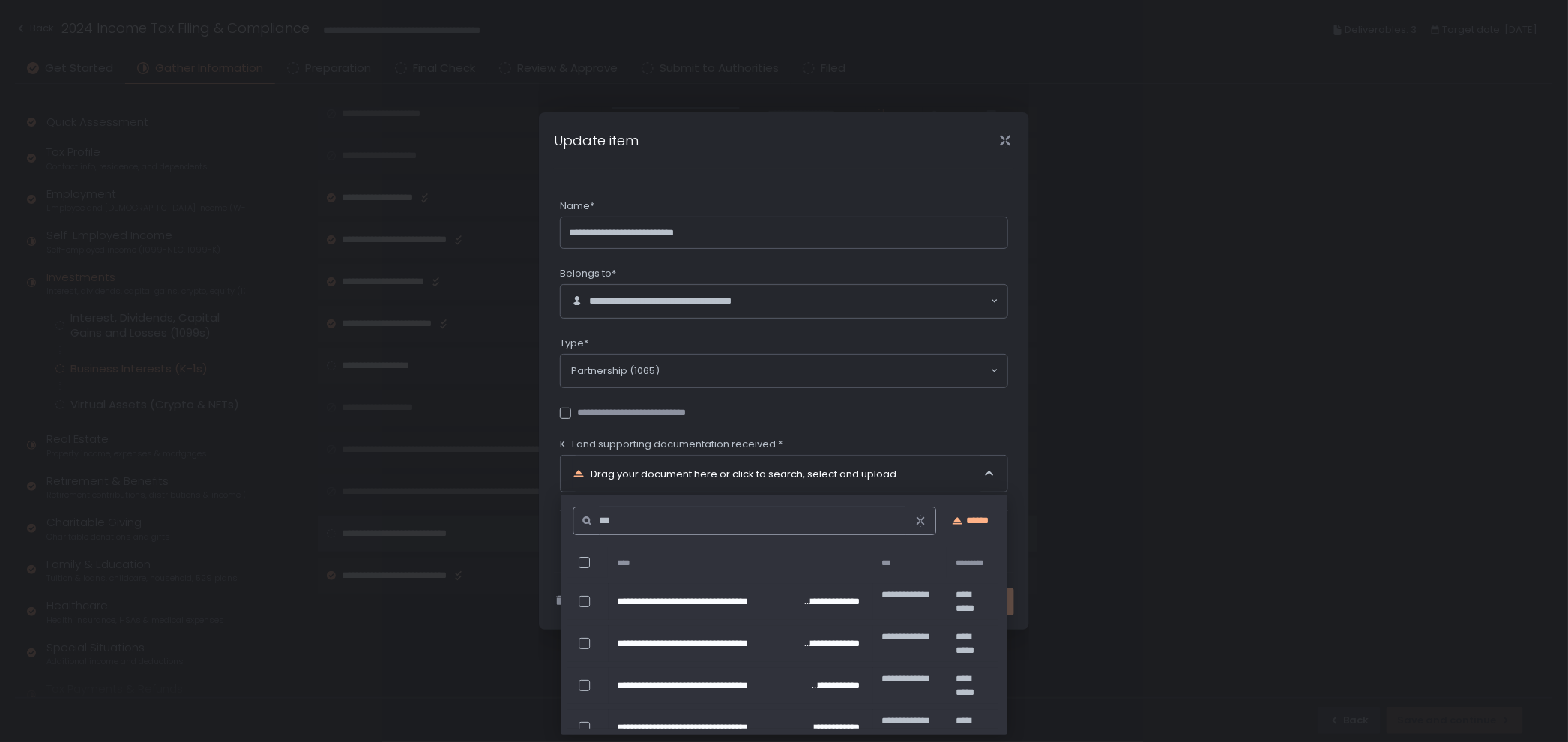
type input "****"
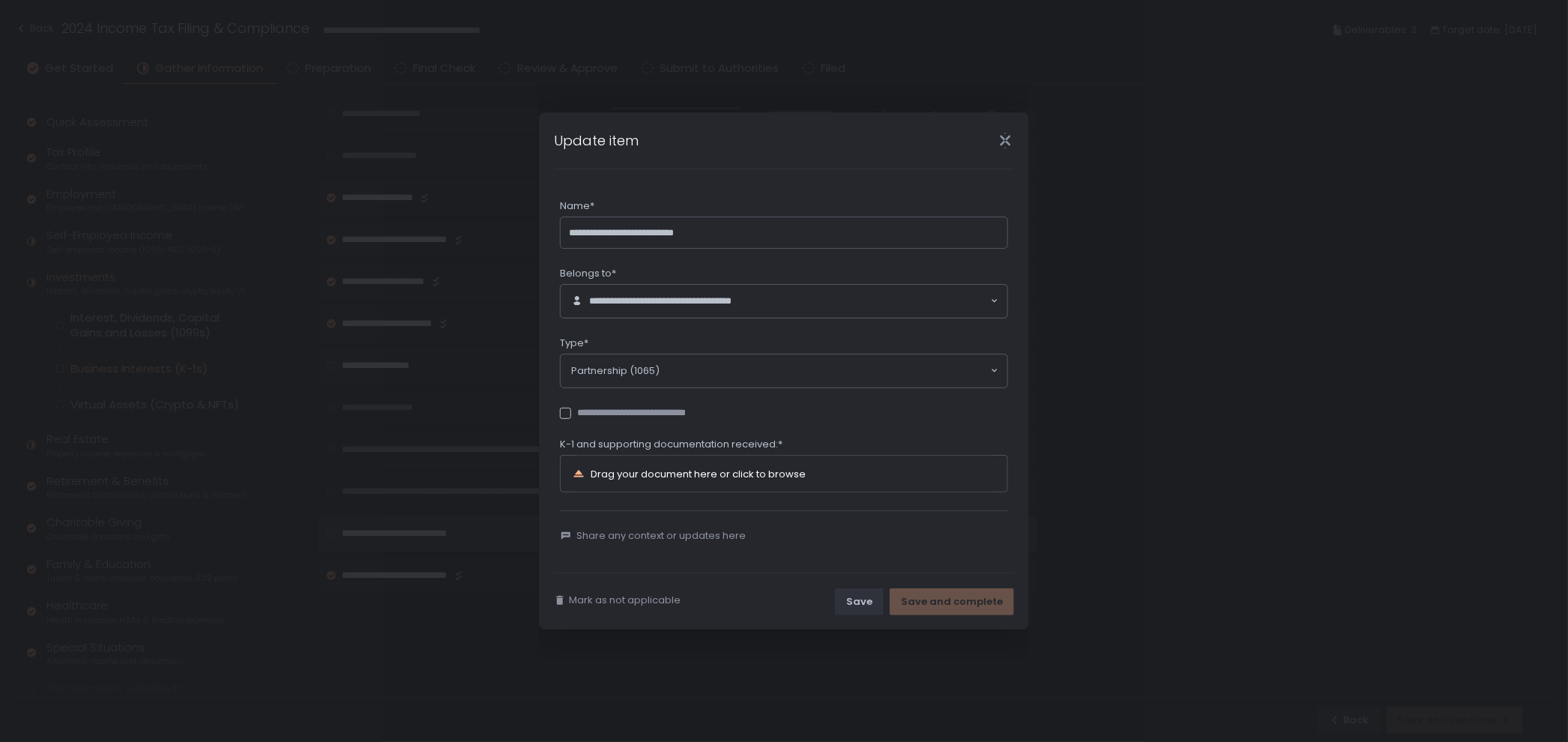
click at [702, 473] on div "Drag your document here or click to browse" at bounding box center [698, 474] width 215 height 10
click at [578, 477] on icon at bounding box center [578, 474] width 10 height 7
click at [999, 135] on icon "Close" at bounding box center [1005, 140] width 16 height 16
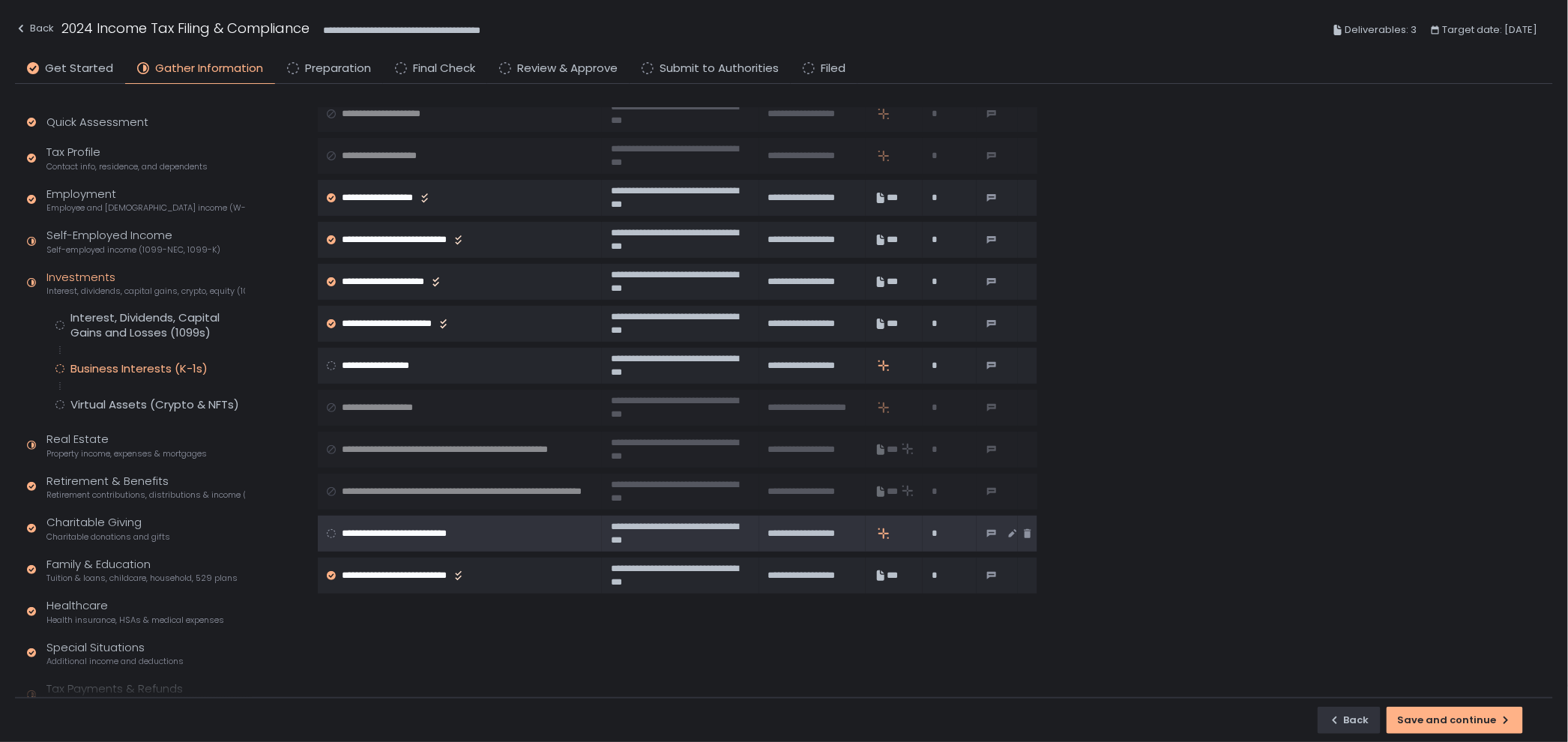
click at [389, 527] on span "**********" at bounding box center [411, 534] width 140 height 14
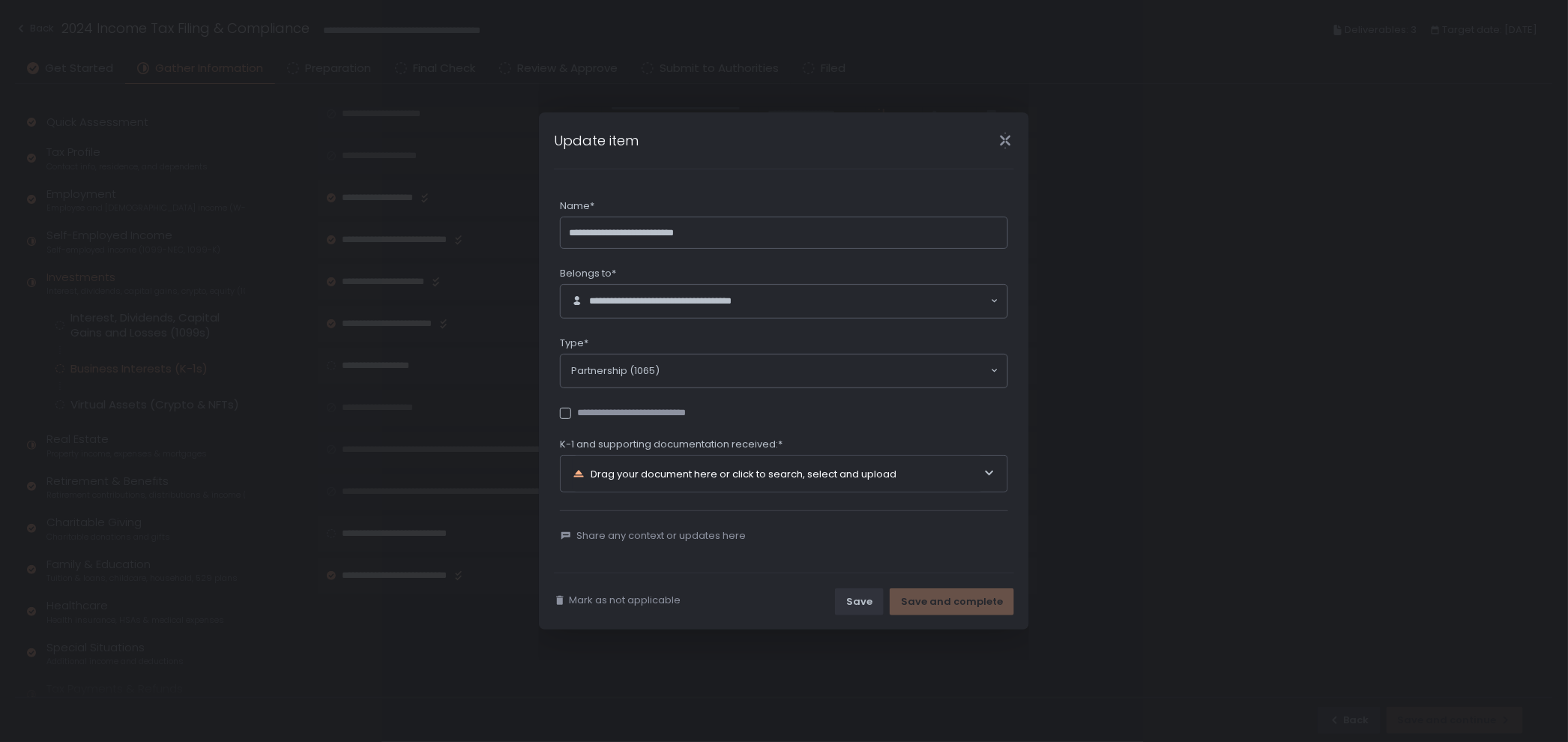
click at [998, 144] on icon "Close" at bounding box center [1005, 140] width 16 height 16
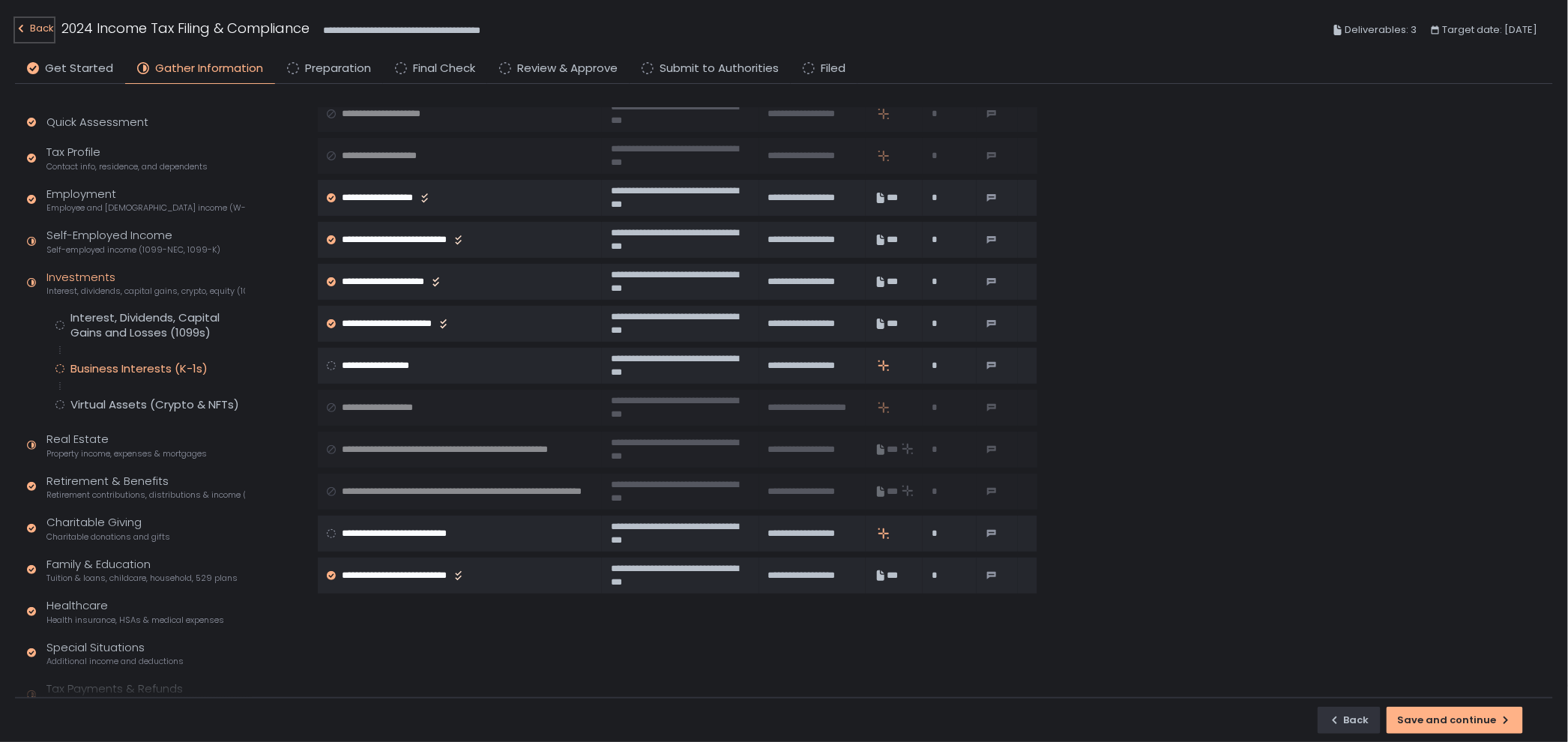
click at [50, 26] on div "Back" at bounding box center [35, 29] width 39 height 18
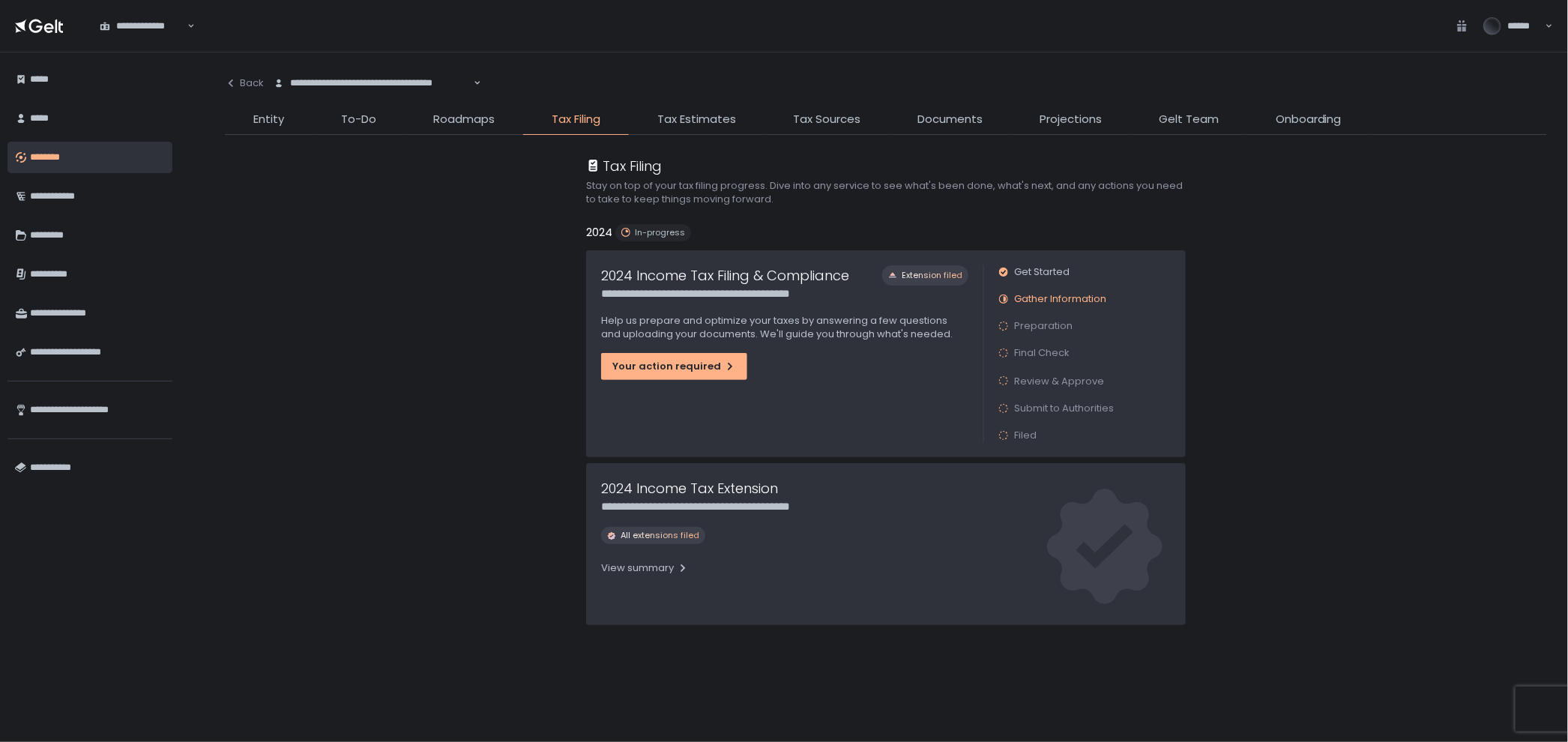
click at [917, 108] on div "**********" at bounding box center [886, 397] width 1322 height 659
click at [922, 111] on span "Documents" at bounding box center [950, 119] width 65 height 17
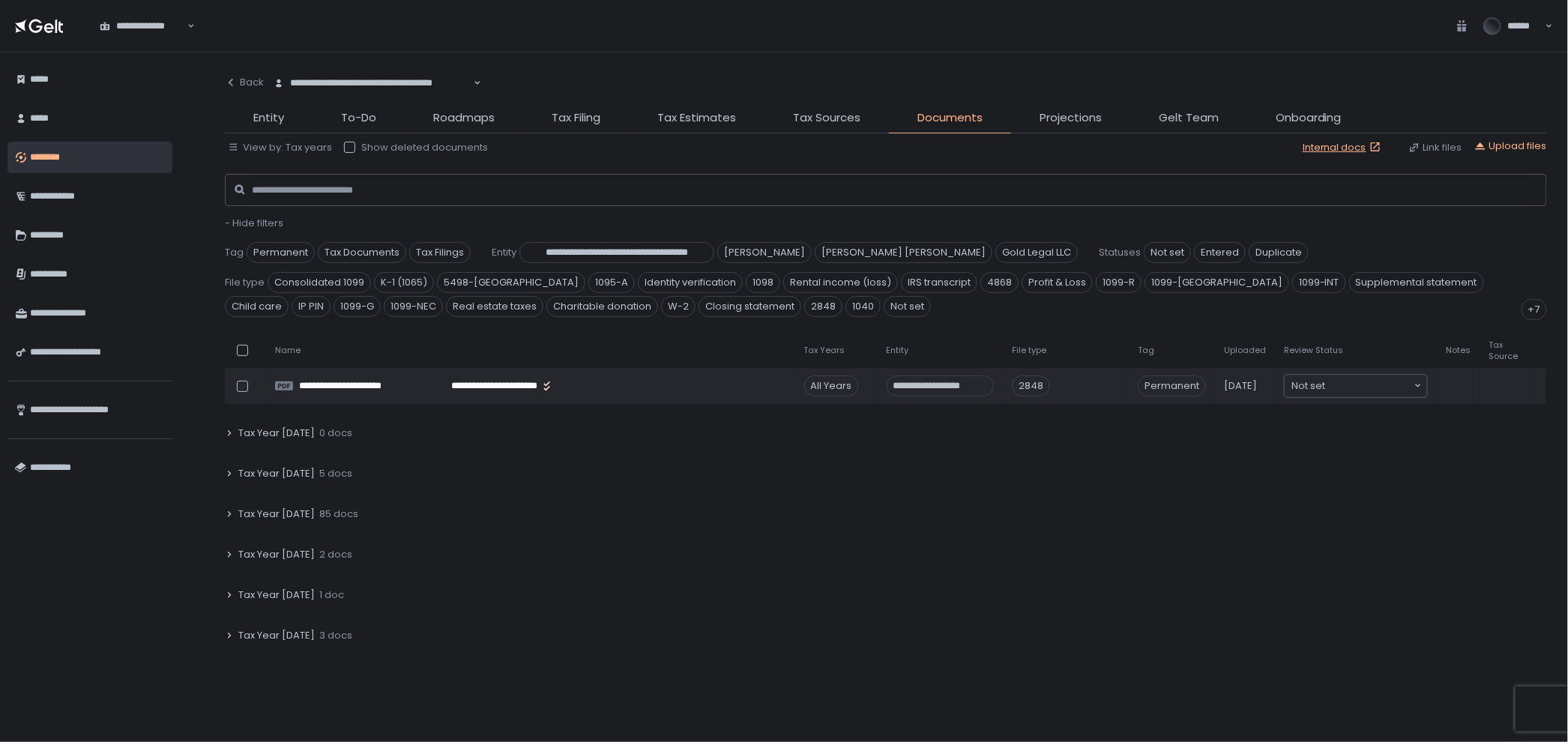
scroll to position [250, 0]
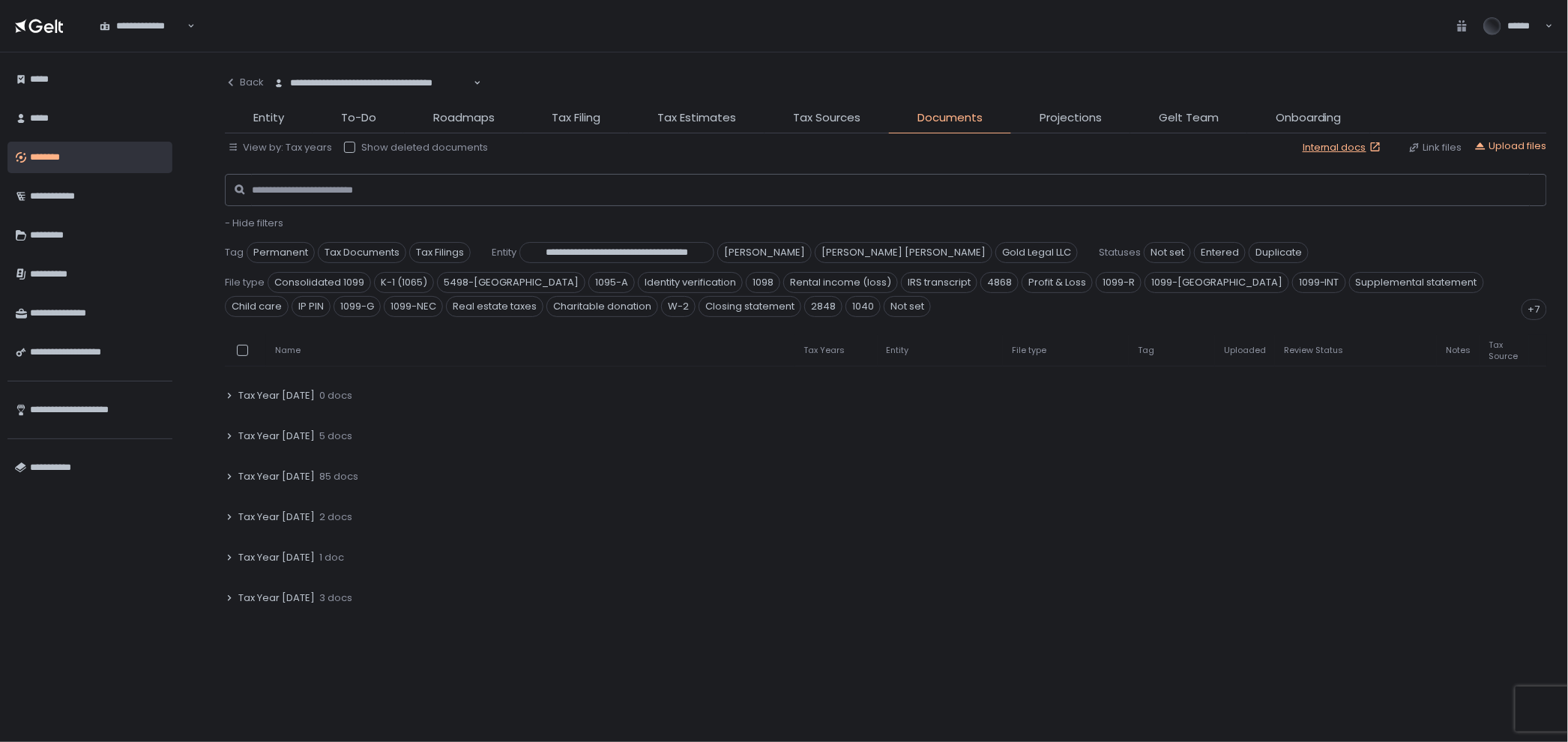
click at [320, 474] on span "85 docs" at bounding box center [339, 477] width 39 height 14
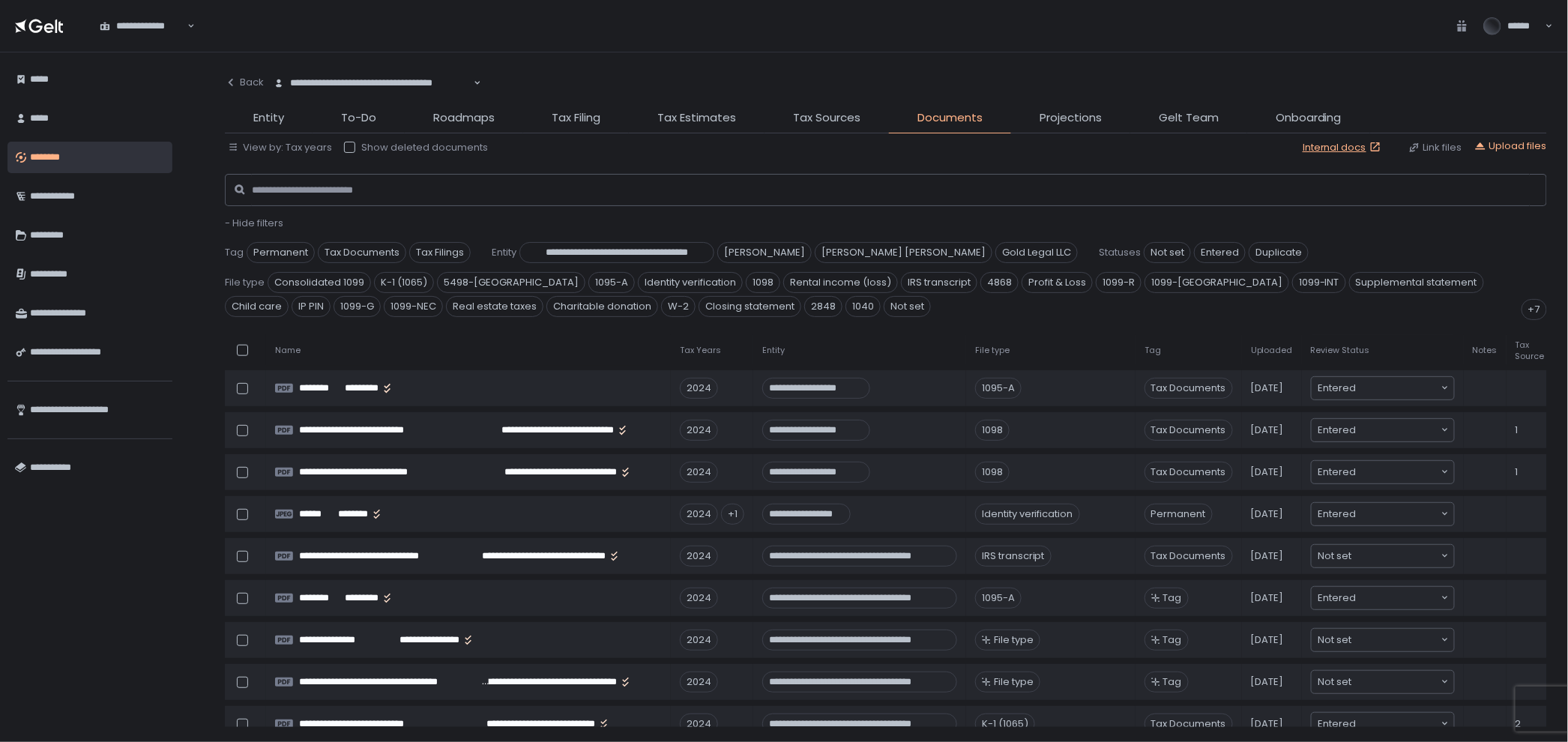
scroll to position [916, 0]
